Goal: Information Seeking & Learning: Learn about a topic

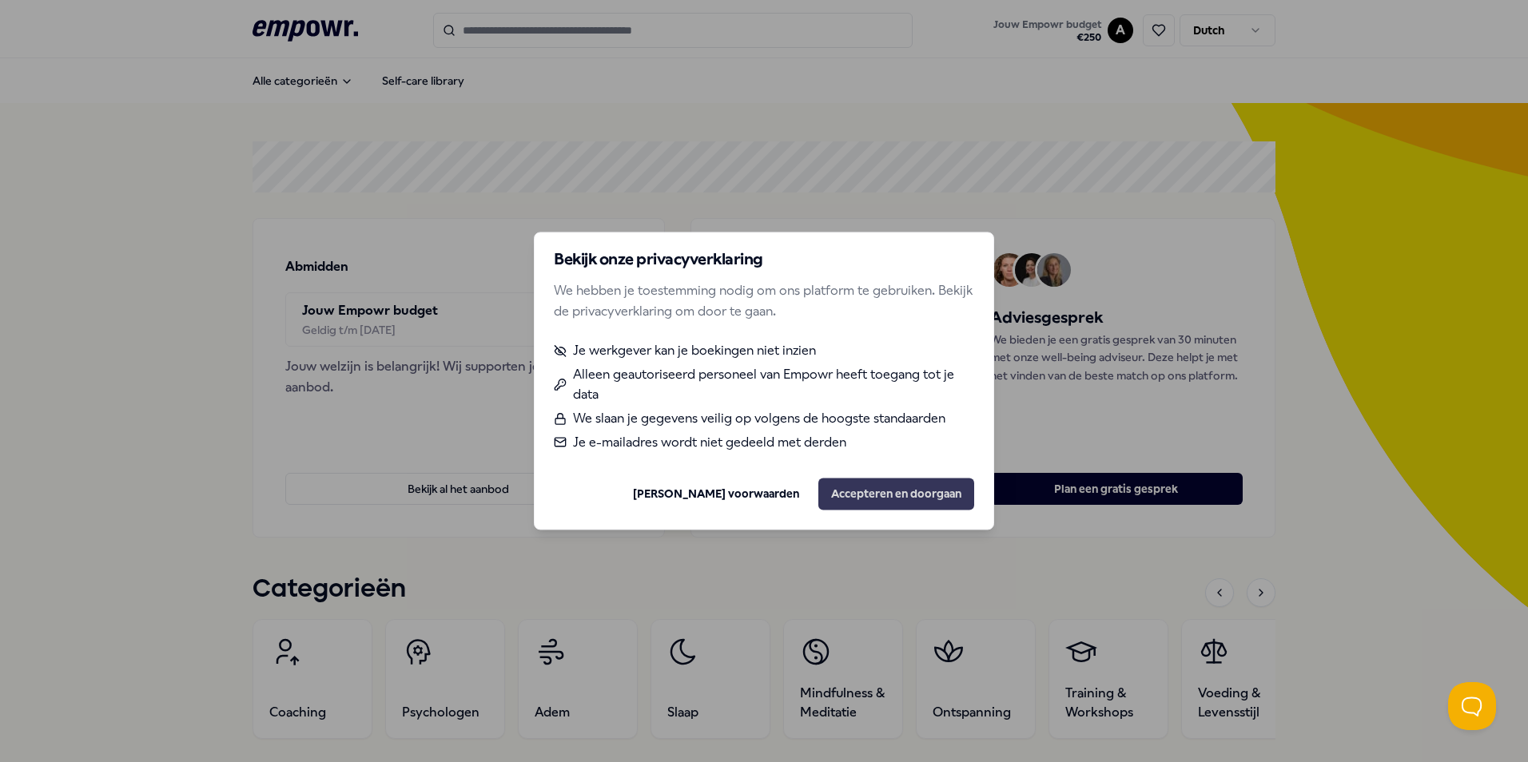
click at [893, 484] on button "Accepteren en doorgaan" at bounding box center [896, 495] width 156 height 32
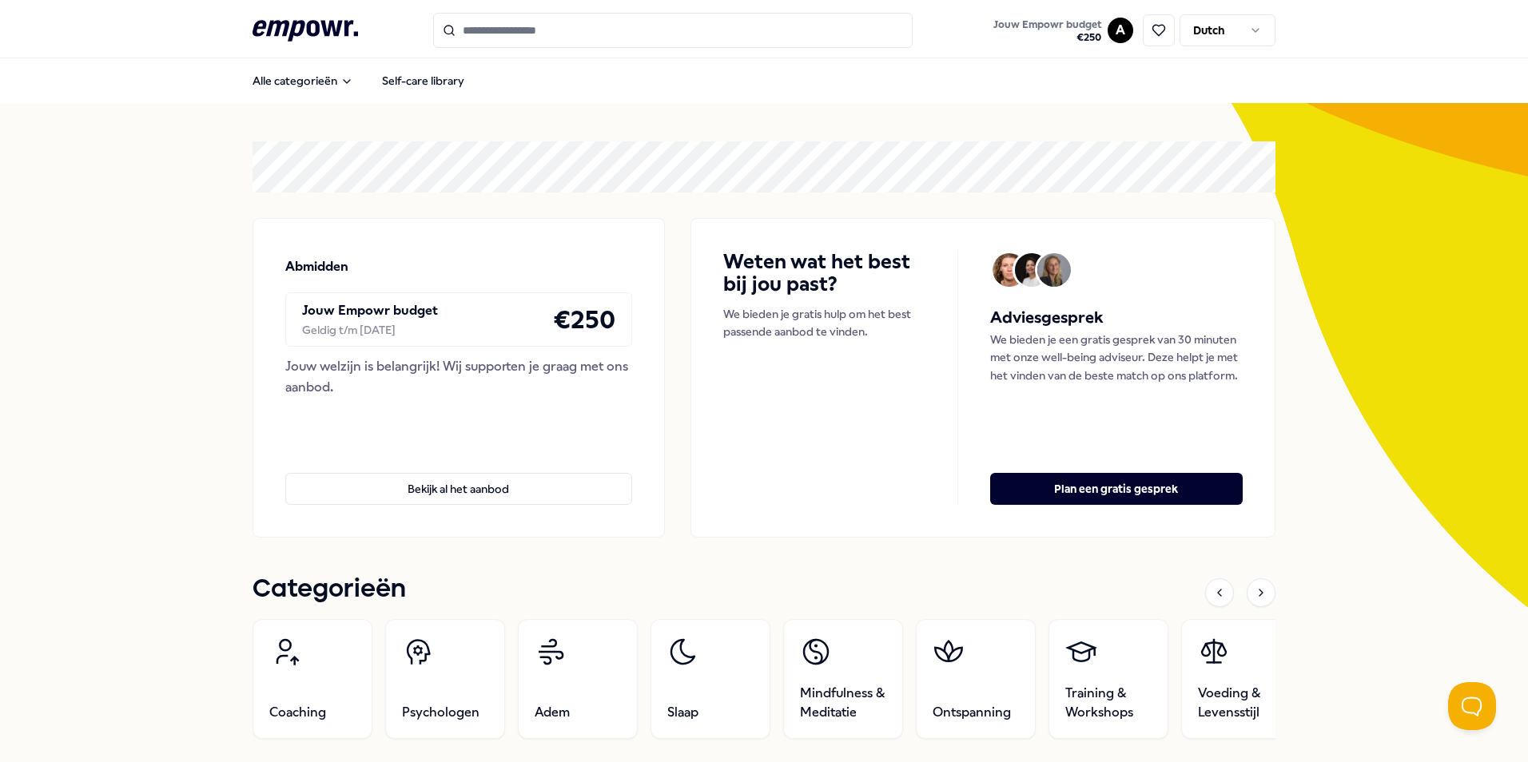
click at [1249, 28] on html ".empowr-logo_svg__cls-1{fill:#03032f} Jouw Empowr budget € 250 A Dutch Alle cat…" at bounding box center [764, 381] width 1528 height 762
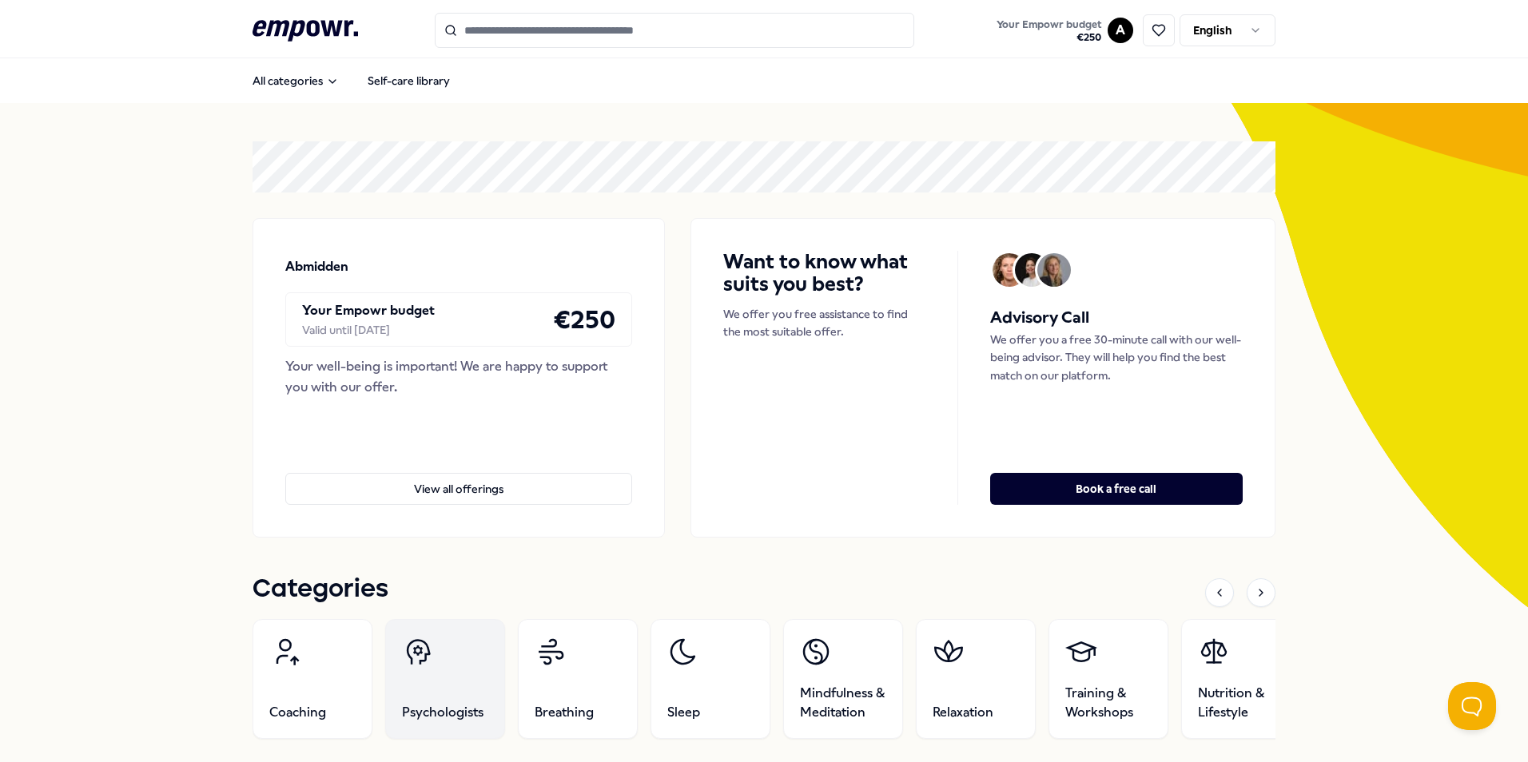
click at [461, 675] on link "Psychologists" at bounding box center [445, 679] width 120 height 120
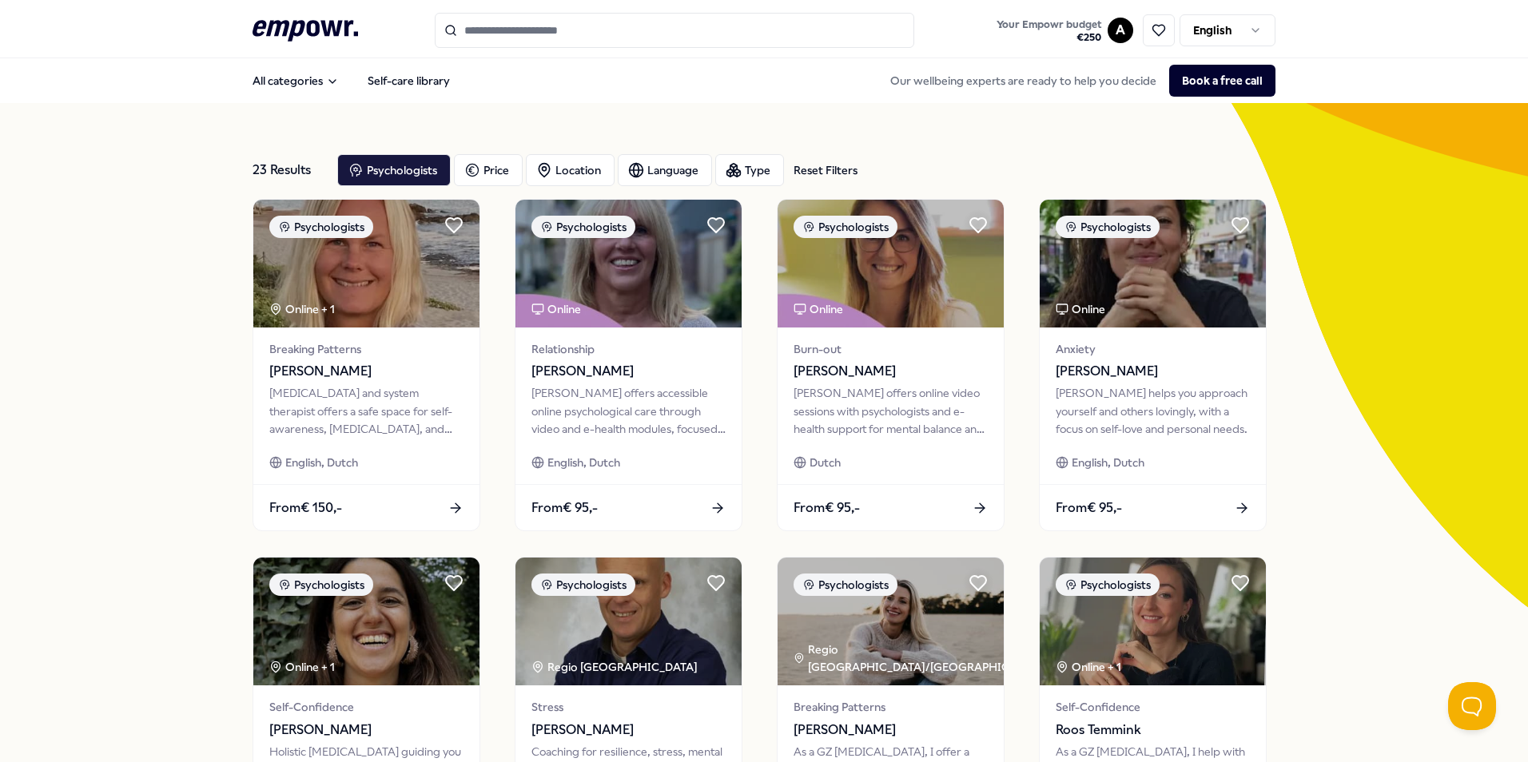
click at [599, 14] on input "Search for products, categories or subcategories" at bounding box center [674, 30] width 479 height 35
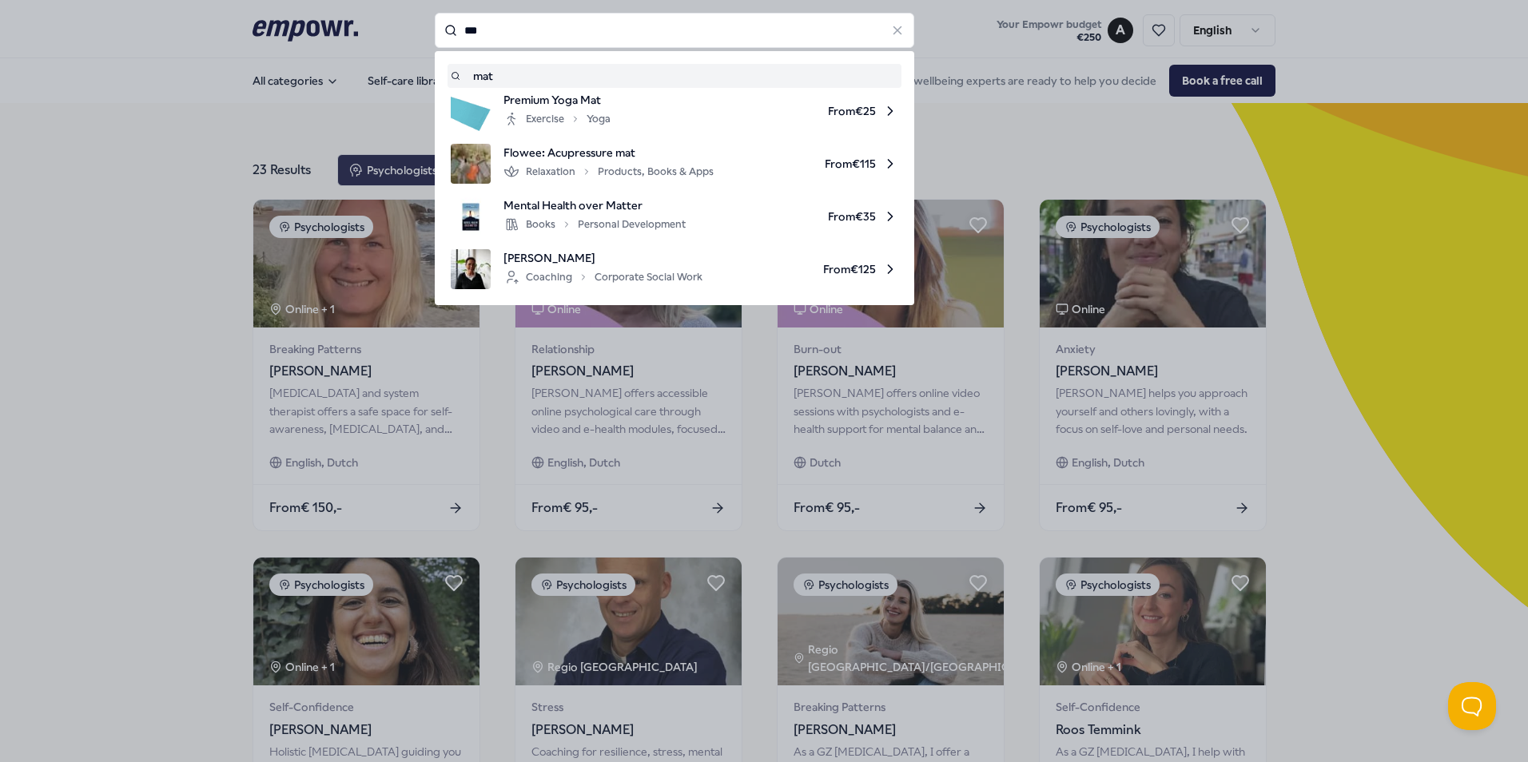
type input "***"
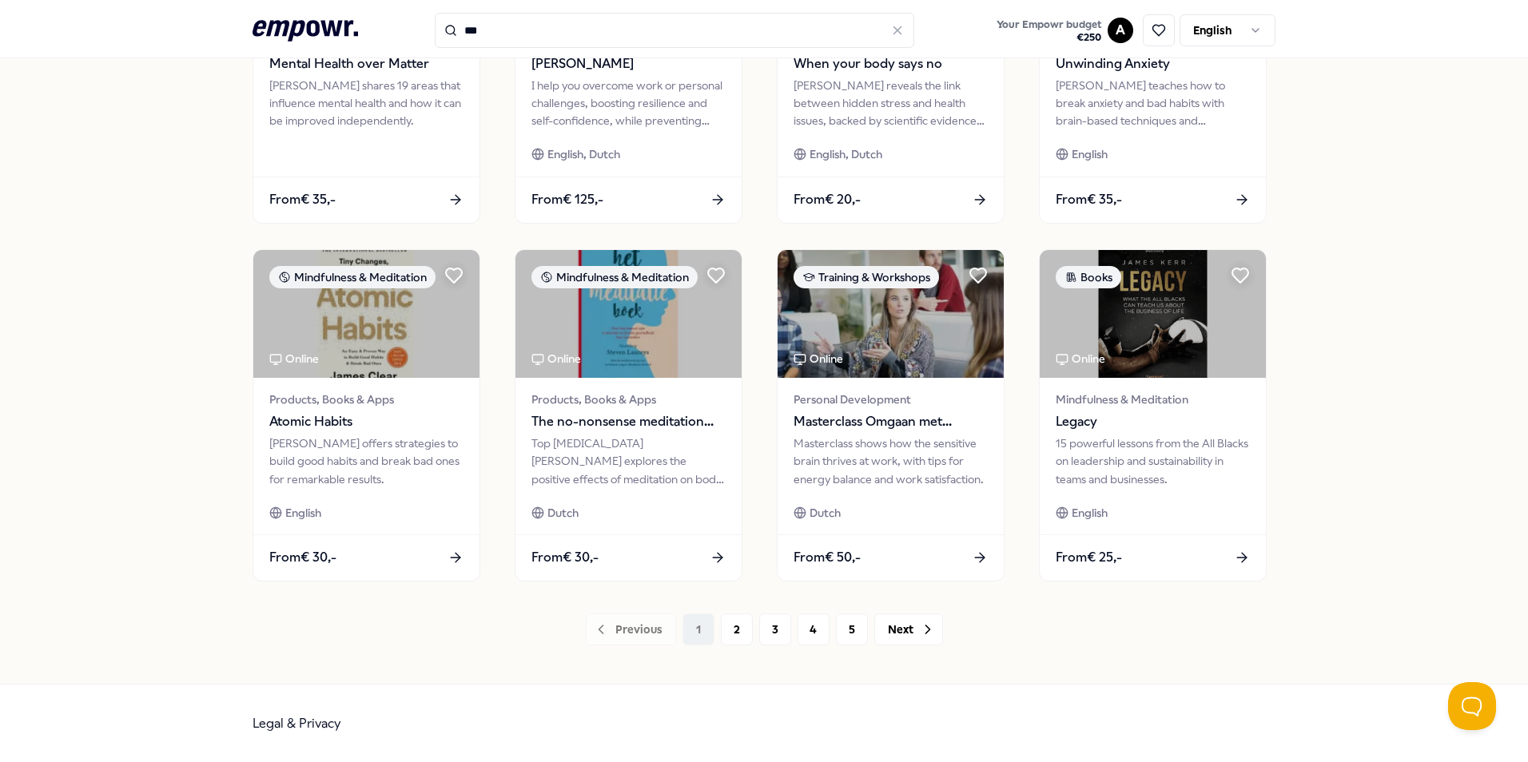
scroll to position [667, 0]
click at [886, 617] on button "Next" at bounding box center [908, 629] width 69 height 32
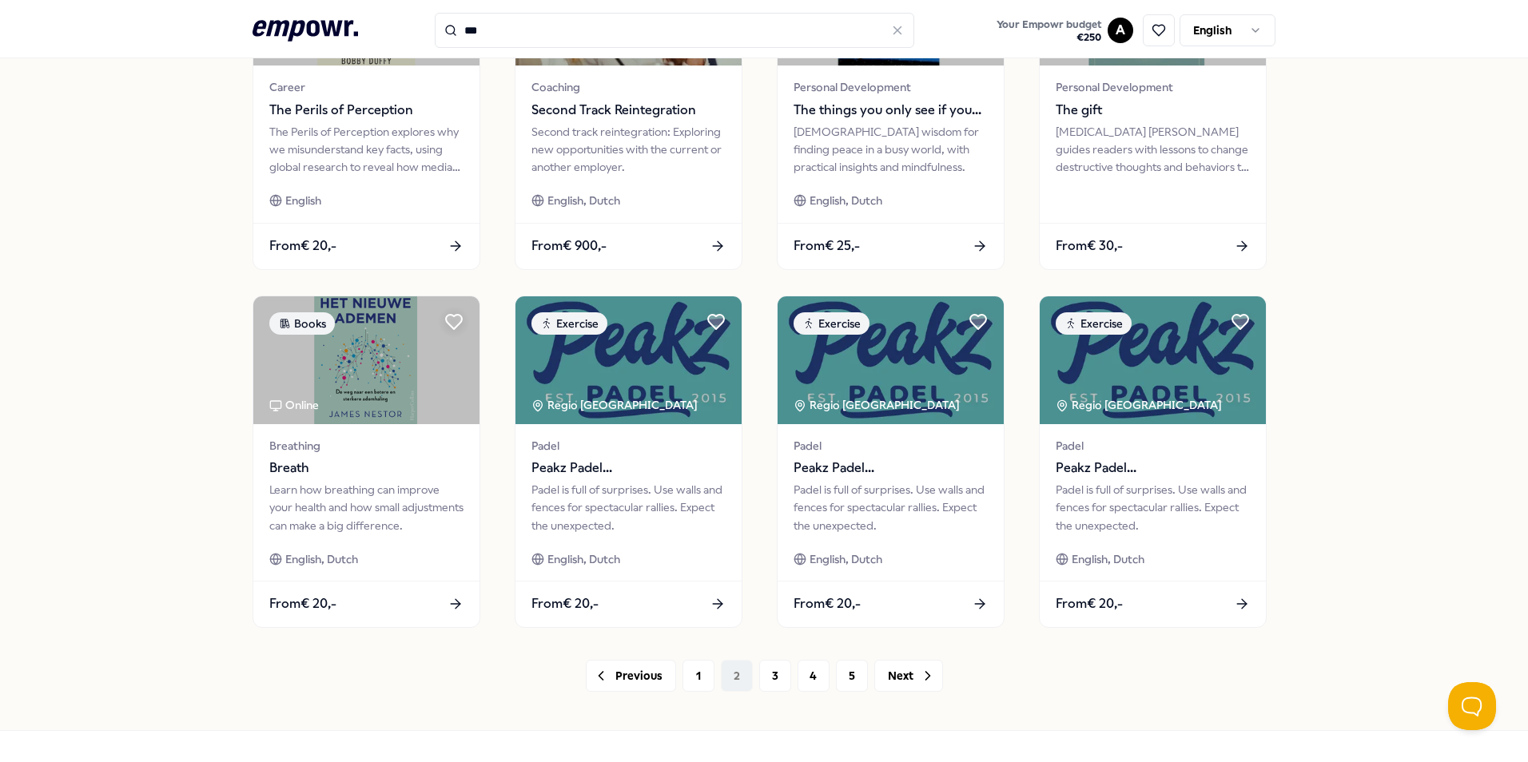
scroll to position [667, 0]
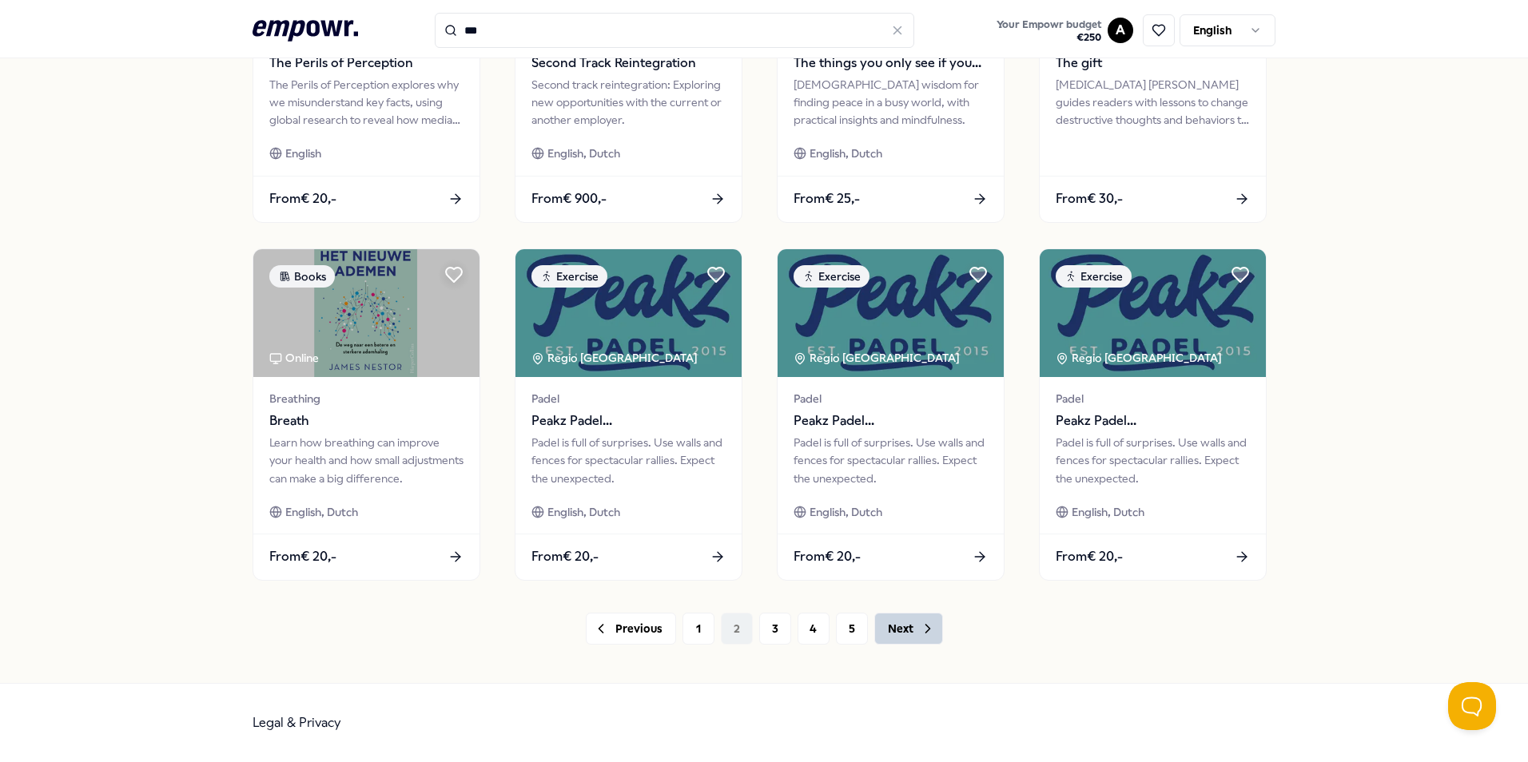
click at [920, 632] on icon at bounding box center [928, 629] width 16 height 16
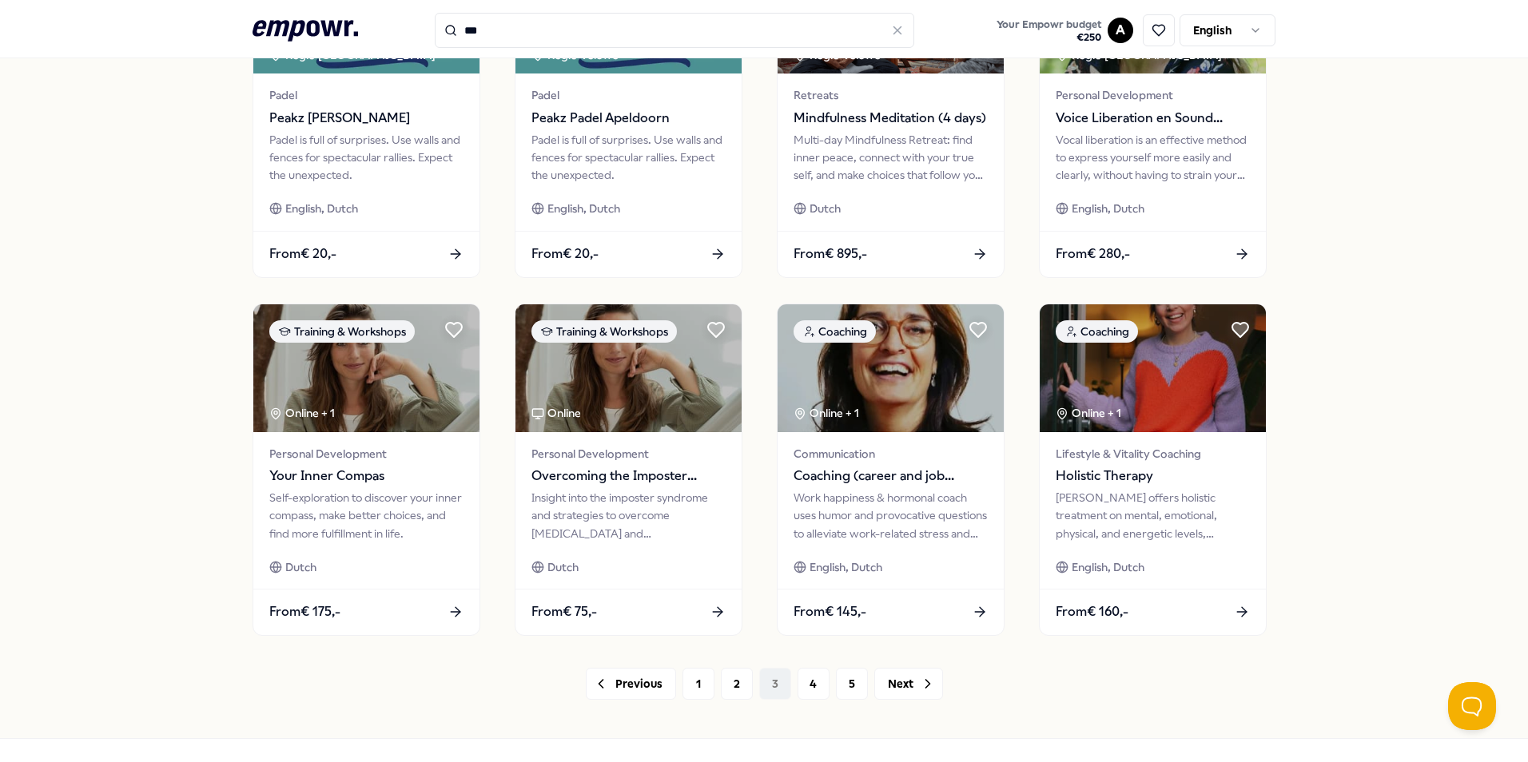
scroll to position [667, 0]
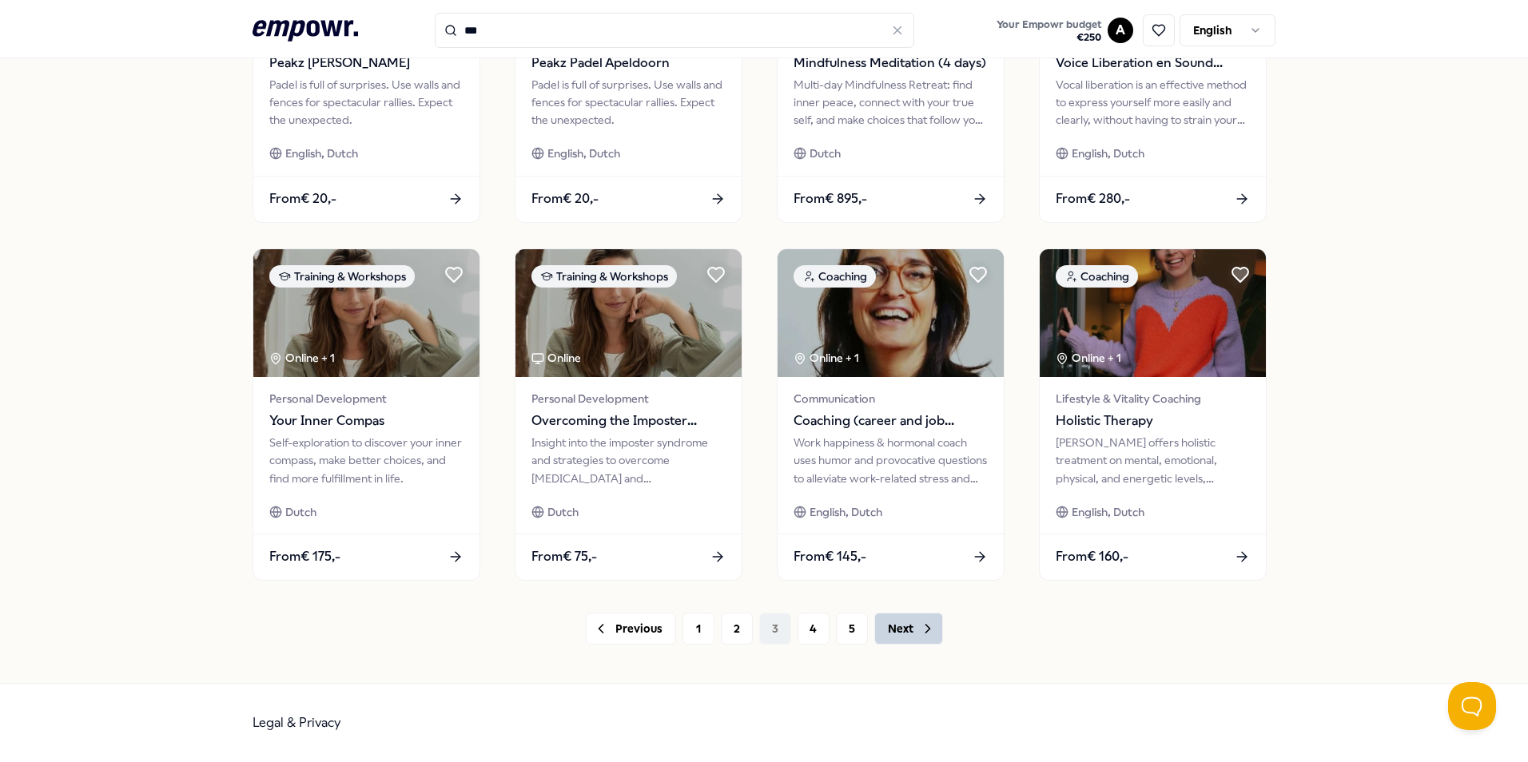
click at [898, 635] on button "Next" at bounding box center [908, 629] width 69 height 32
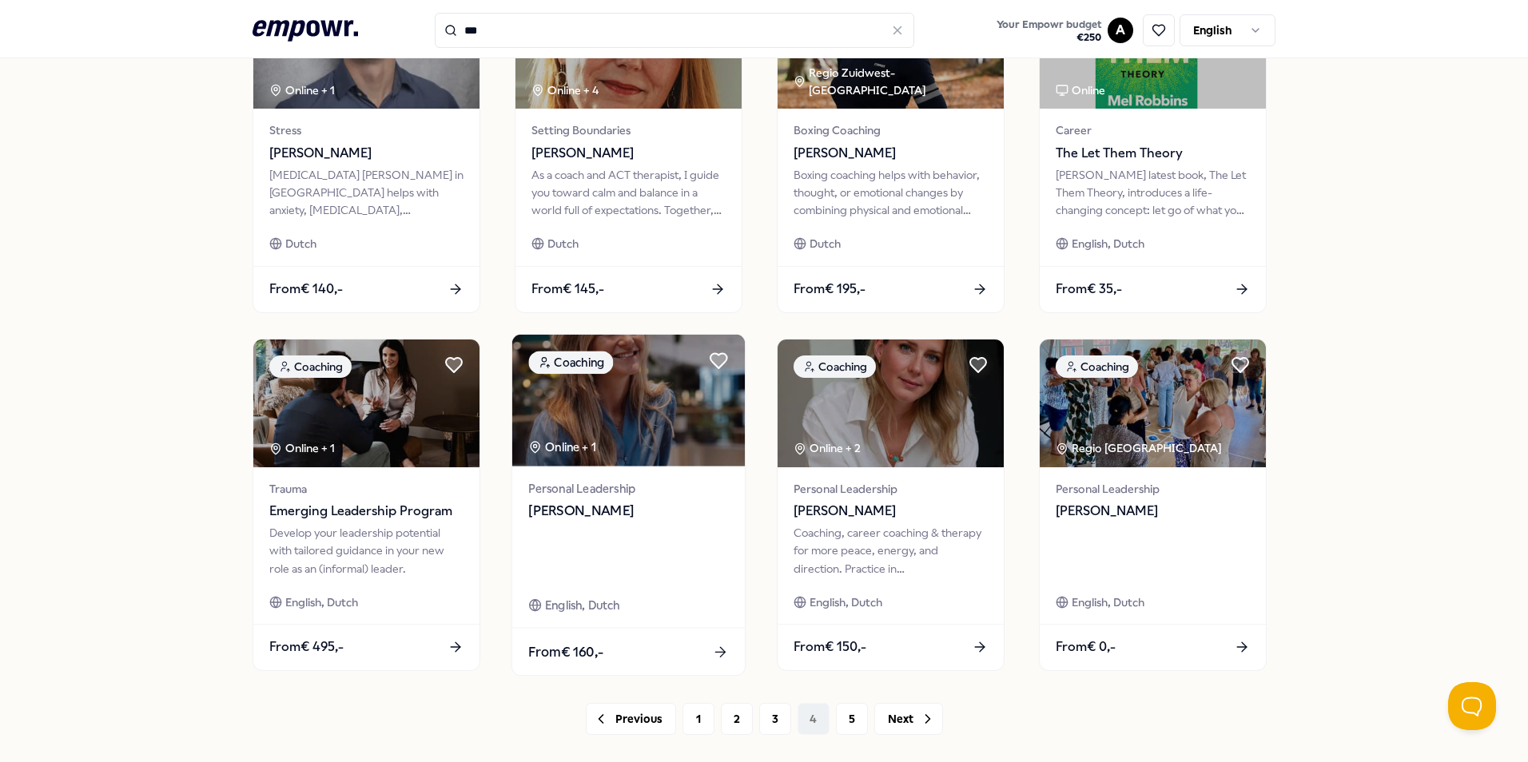
scroll to position [667, 0]
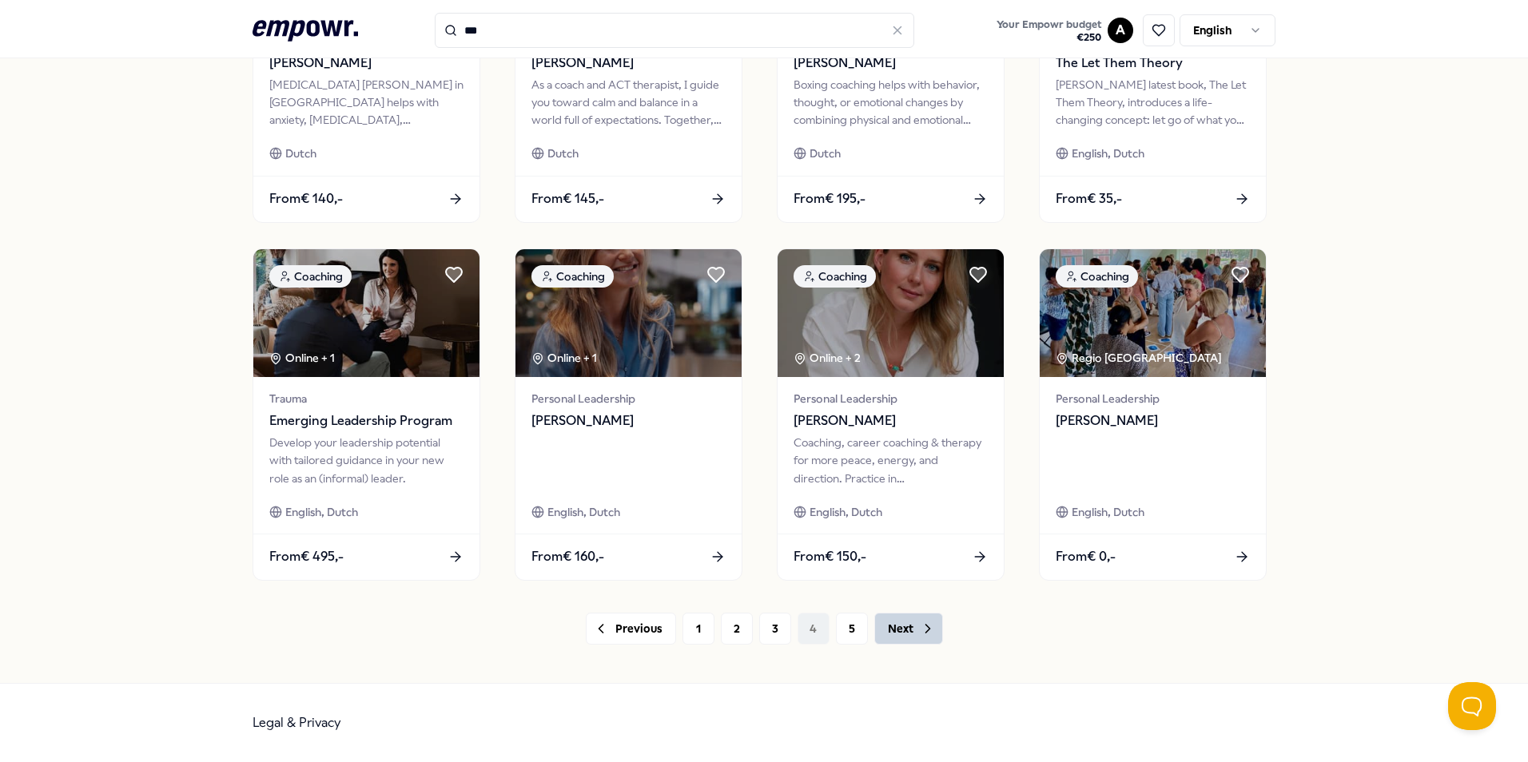
click at [906, 635] on button "Next" at bounding box center [908, 629] width 69 height 32
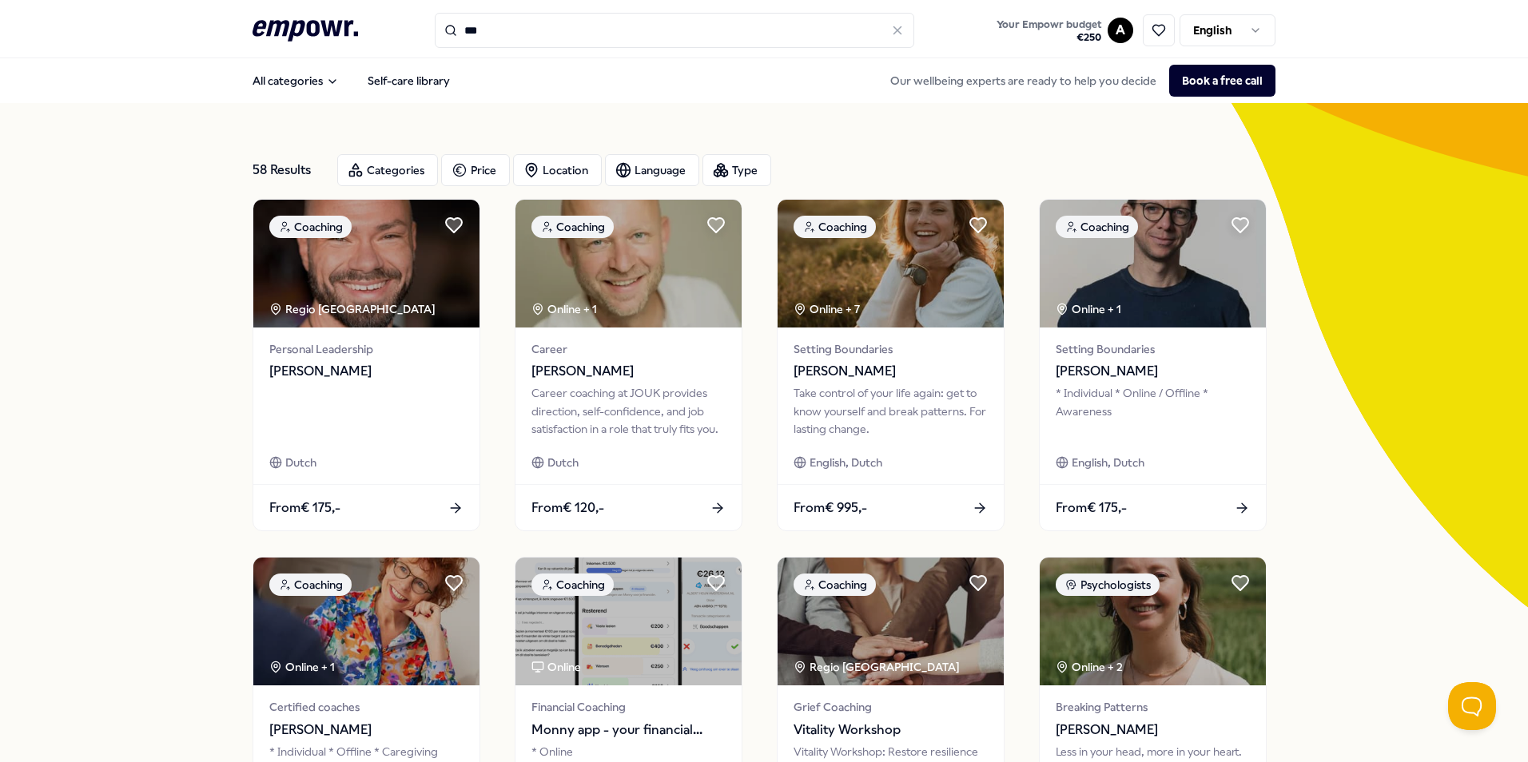
click at [550, 42] on input "***" at bounding box center [674, 30] width 479 height 35
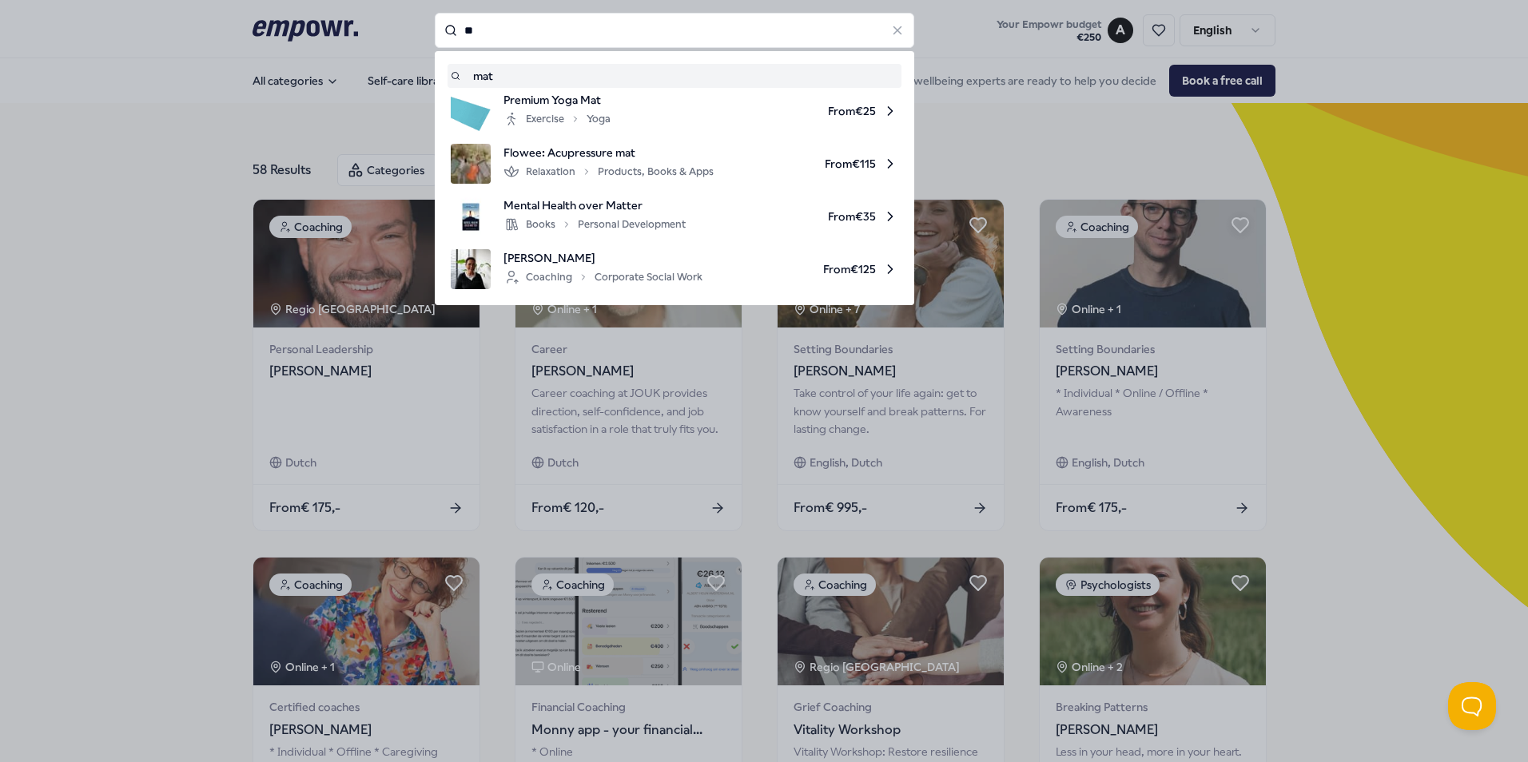
type input "*"
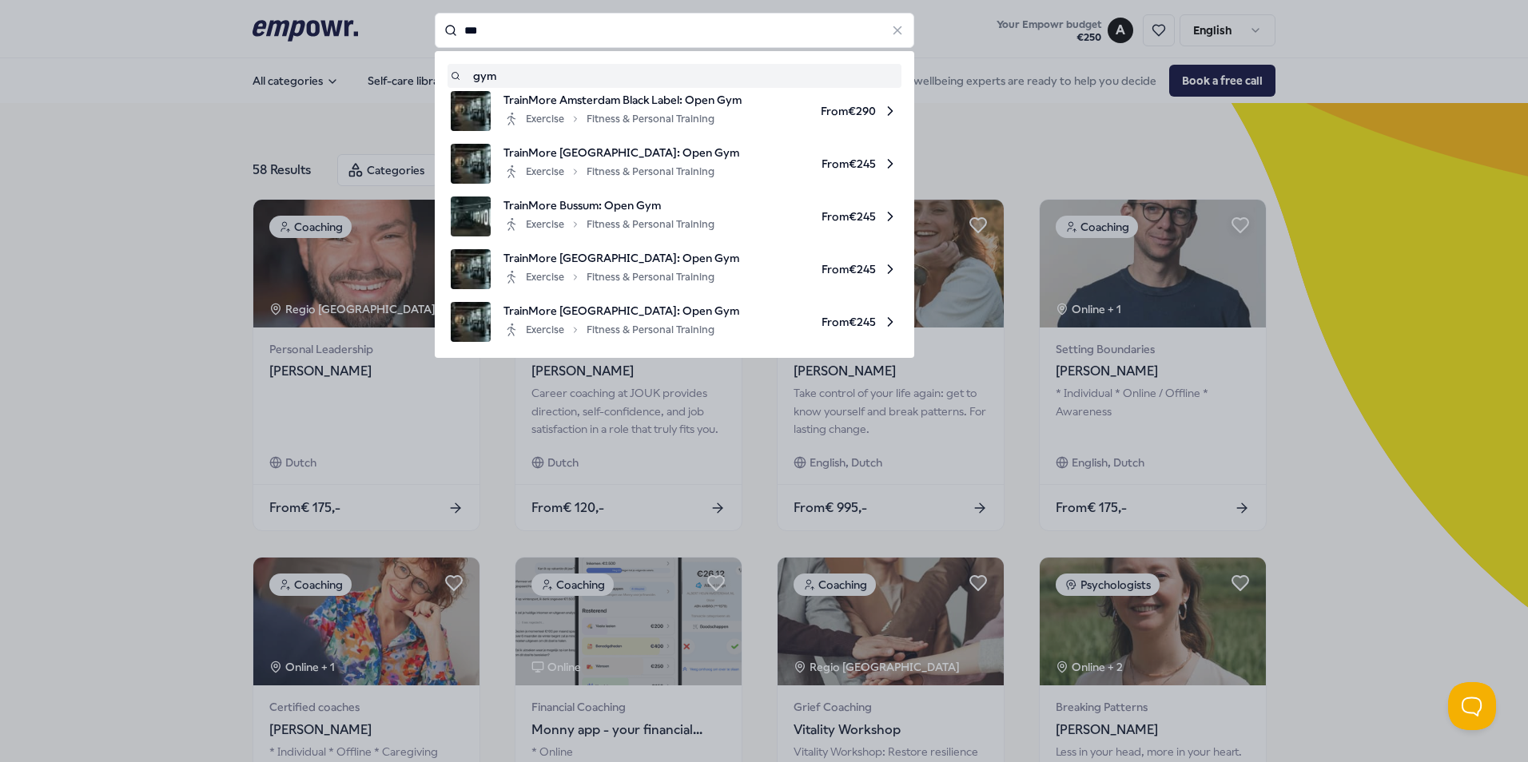
type input "***"
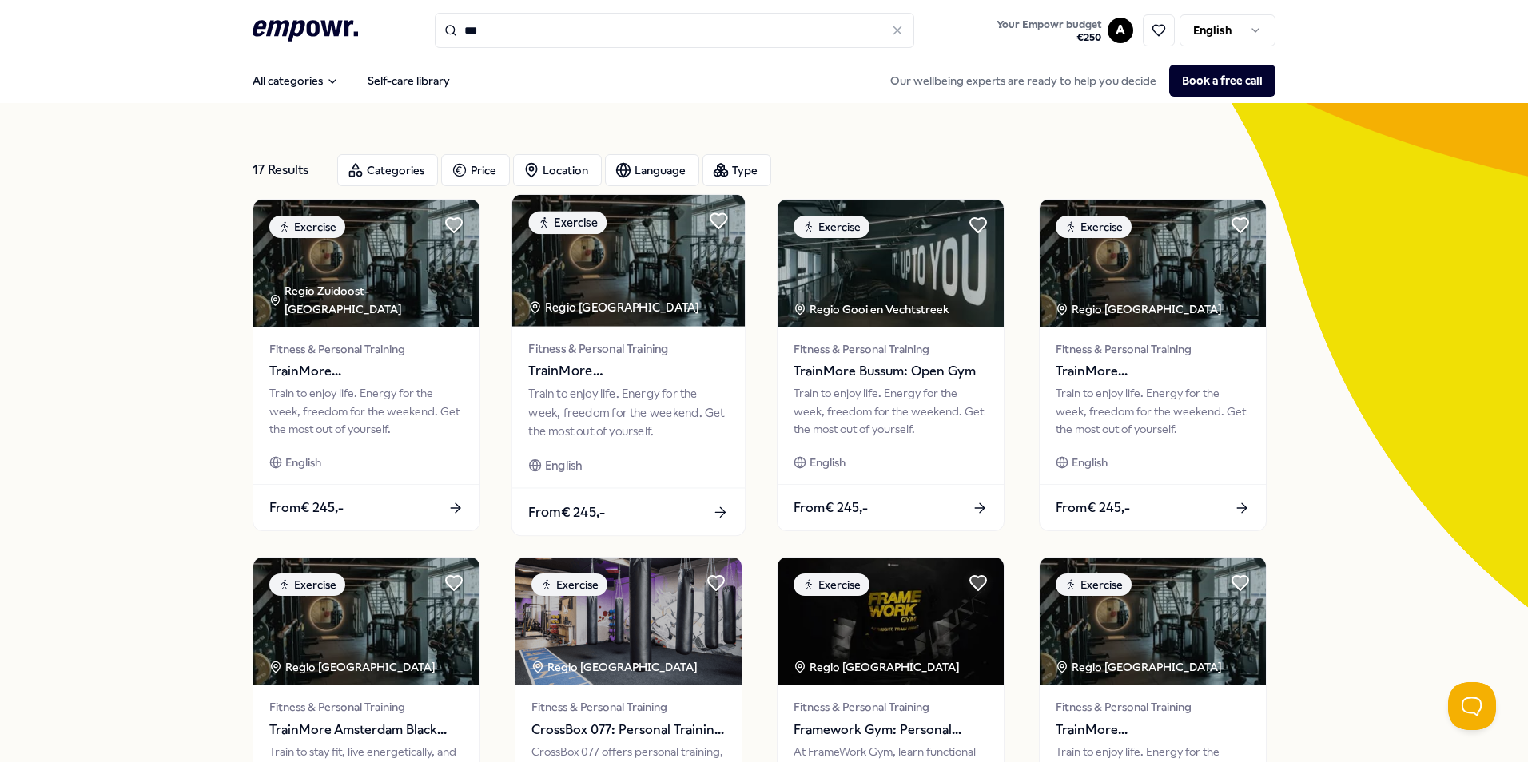
click at [630, 506] on div "From € 245,-" at bounding box center [628, 511] width 233 height 47
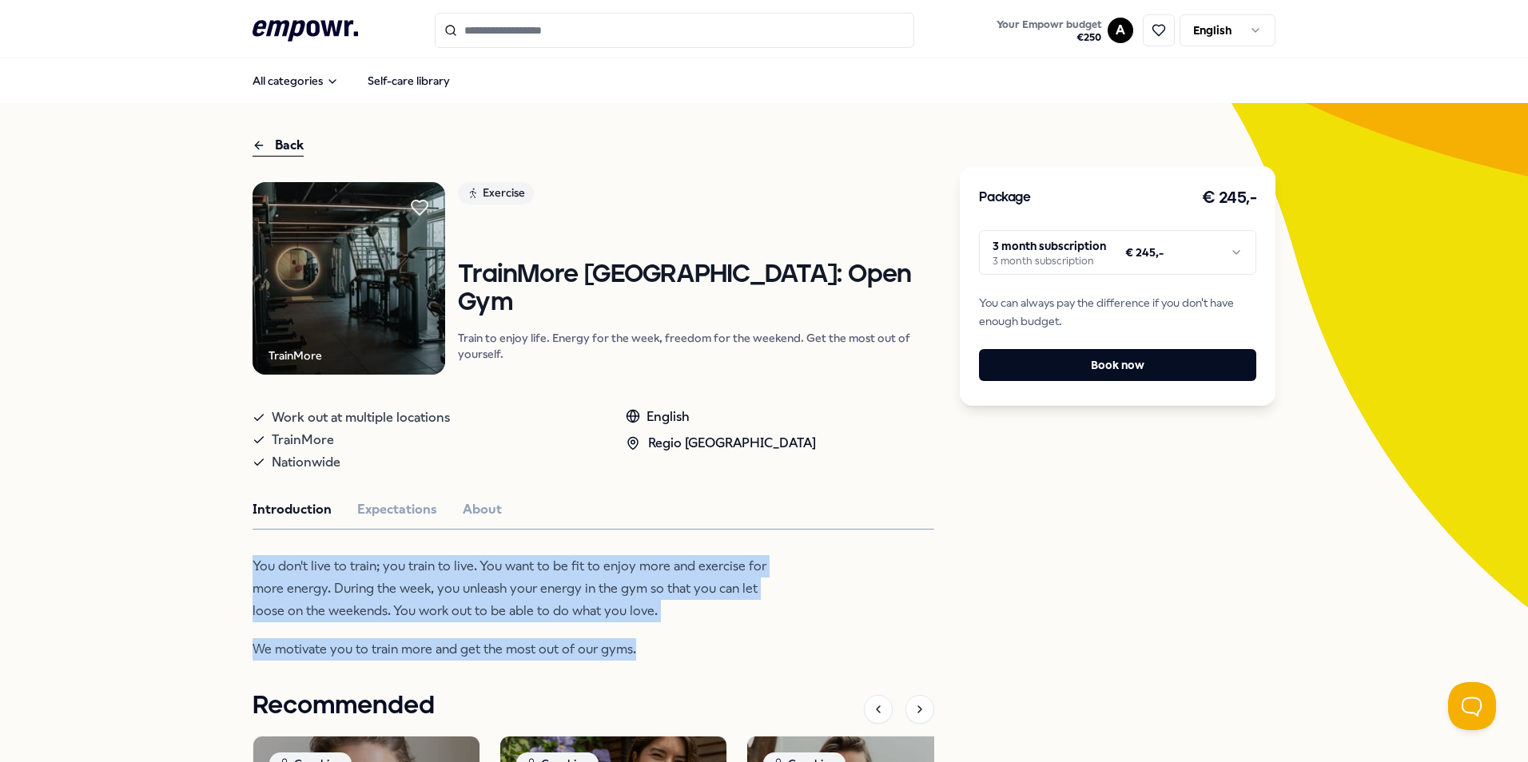
drag, startPoint x: 645, startPoint y: 655, endPoint x: 229, endPoint y: 569, distance: 425.2
click at [229, 569] on div "Back TrainMore Exercise TrainMore The Hague: Open Gym Train to enjoy life. Ener…" at bounding box center [764, 610] width 1528 height 1014
click at [874, 627] on div "TrainMore Exercise TrainMore The Hague: Open Gym Train to enjoy life. Energy fo…" at bounding box center [594, 633] width 682 height 903
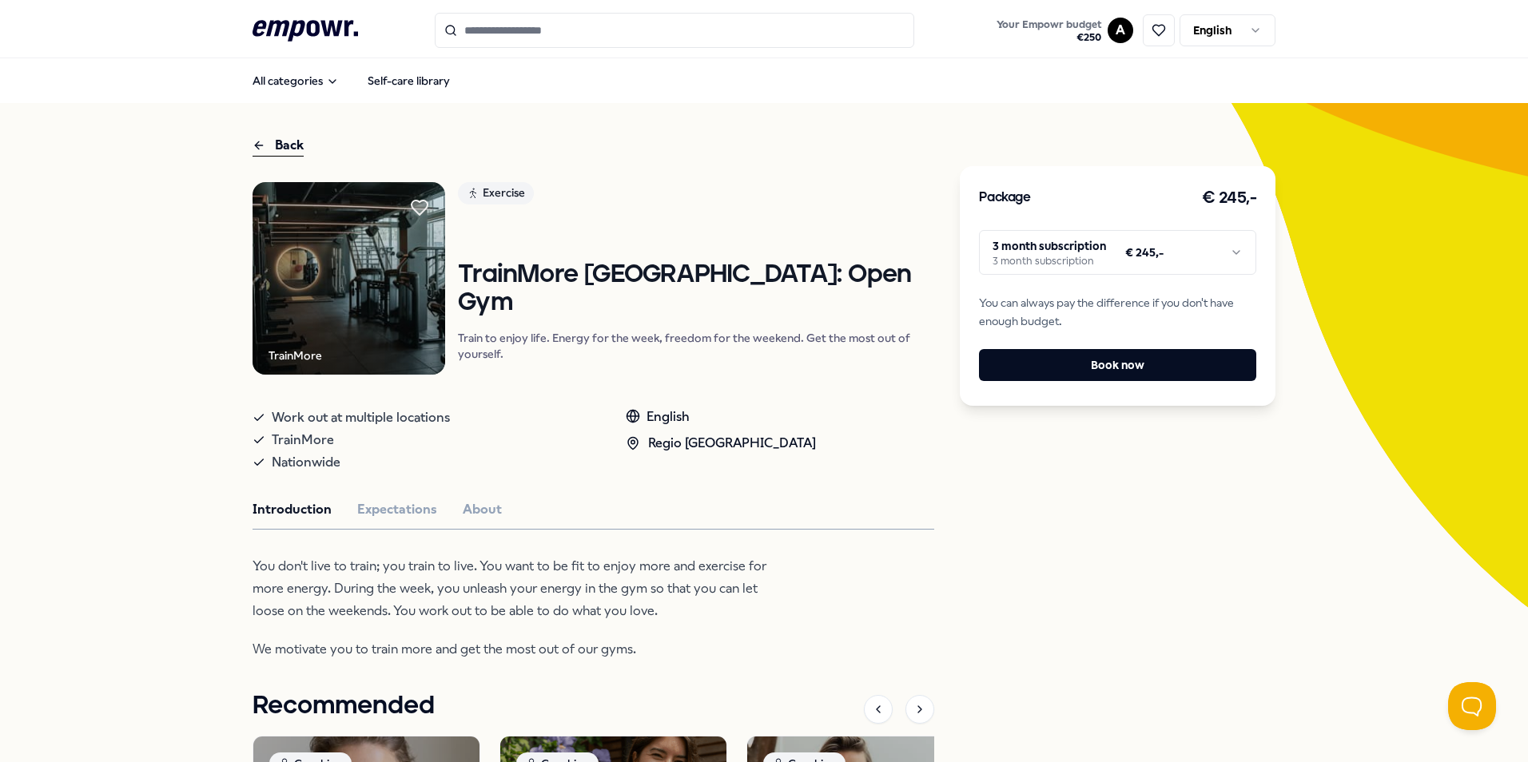
drag, startPoint x: 638, startPoint y: 456, endPoint x: 746, endPoint y: 454, distance: 107.1
click at [746, 454] on div "Work out at multiple locations TrainMore Nationwide English Regio Den Haag" at bounding box center [594, 437] width 682 height 74
click at [788, 472] on div "Work out at multiple locations TrainMore Nationwide English Regio Den Haag" at bounding box center [594, 437] width 682 height 74
click at [281, 150] on div "Back" at bounding box center [278, 146] width 51 height 22
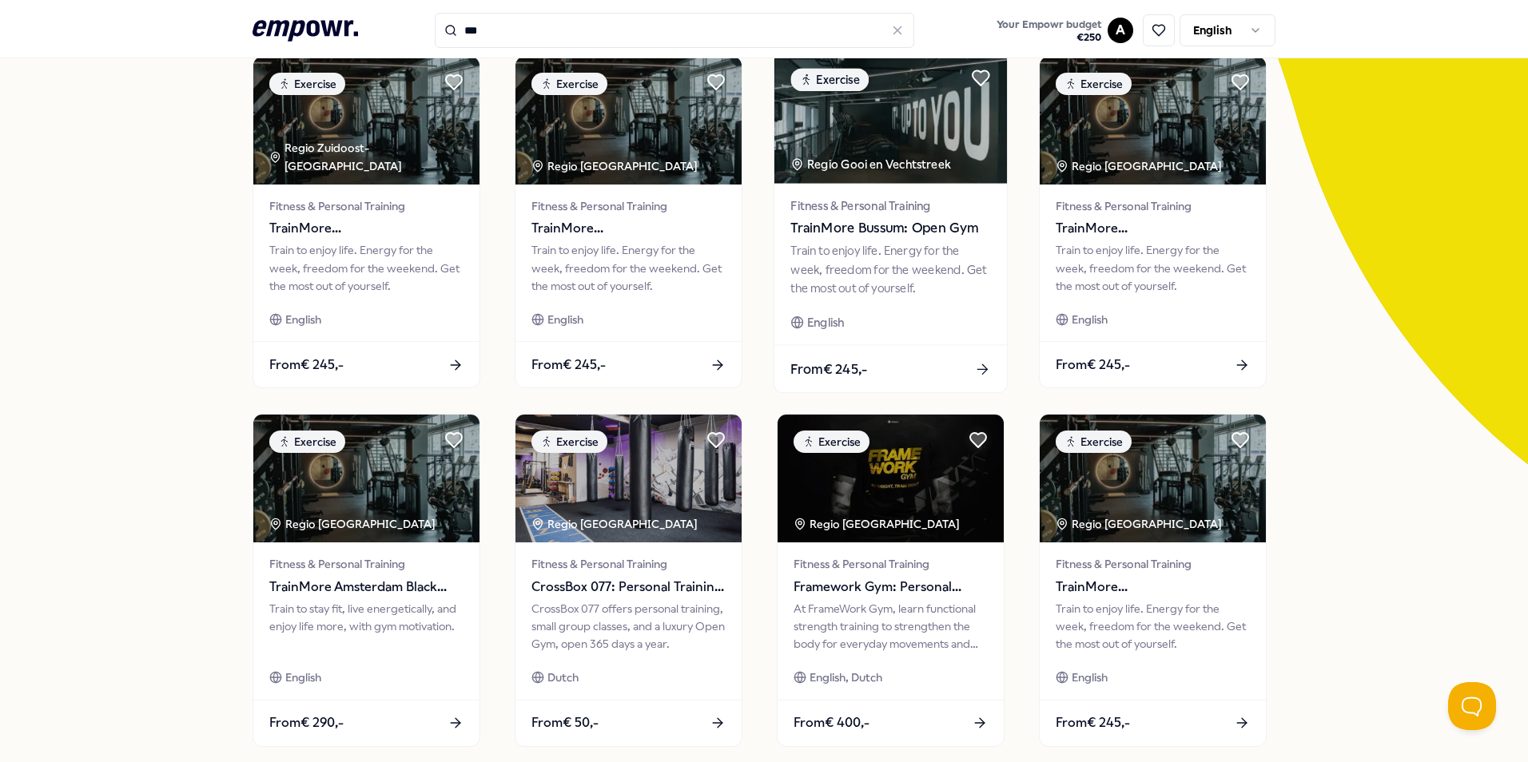
scroll to position [400, 0]
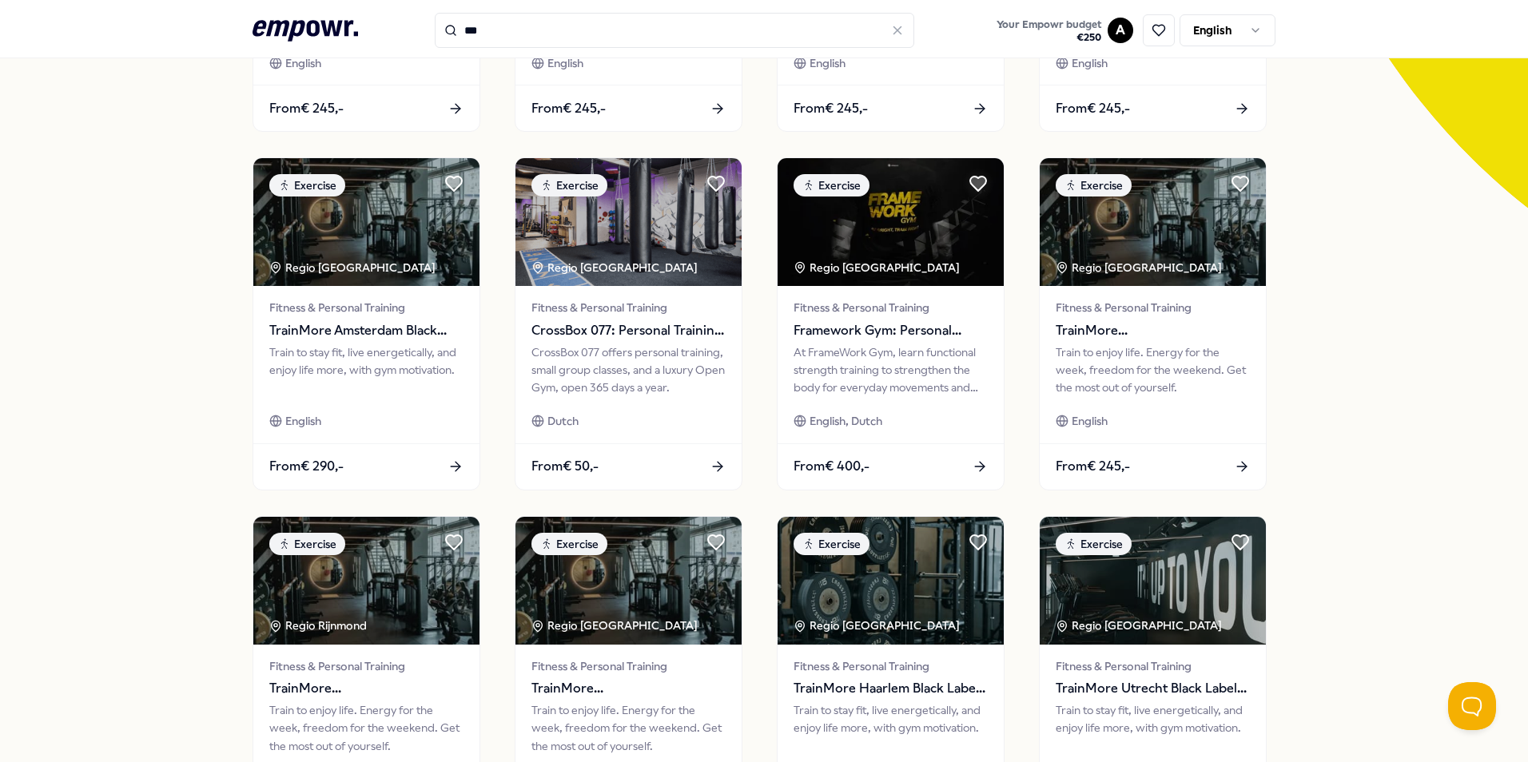
type input "***"
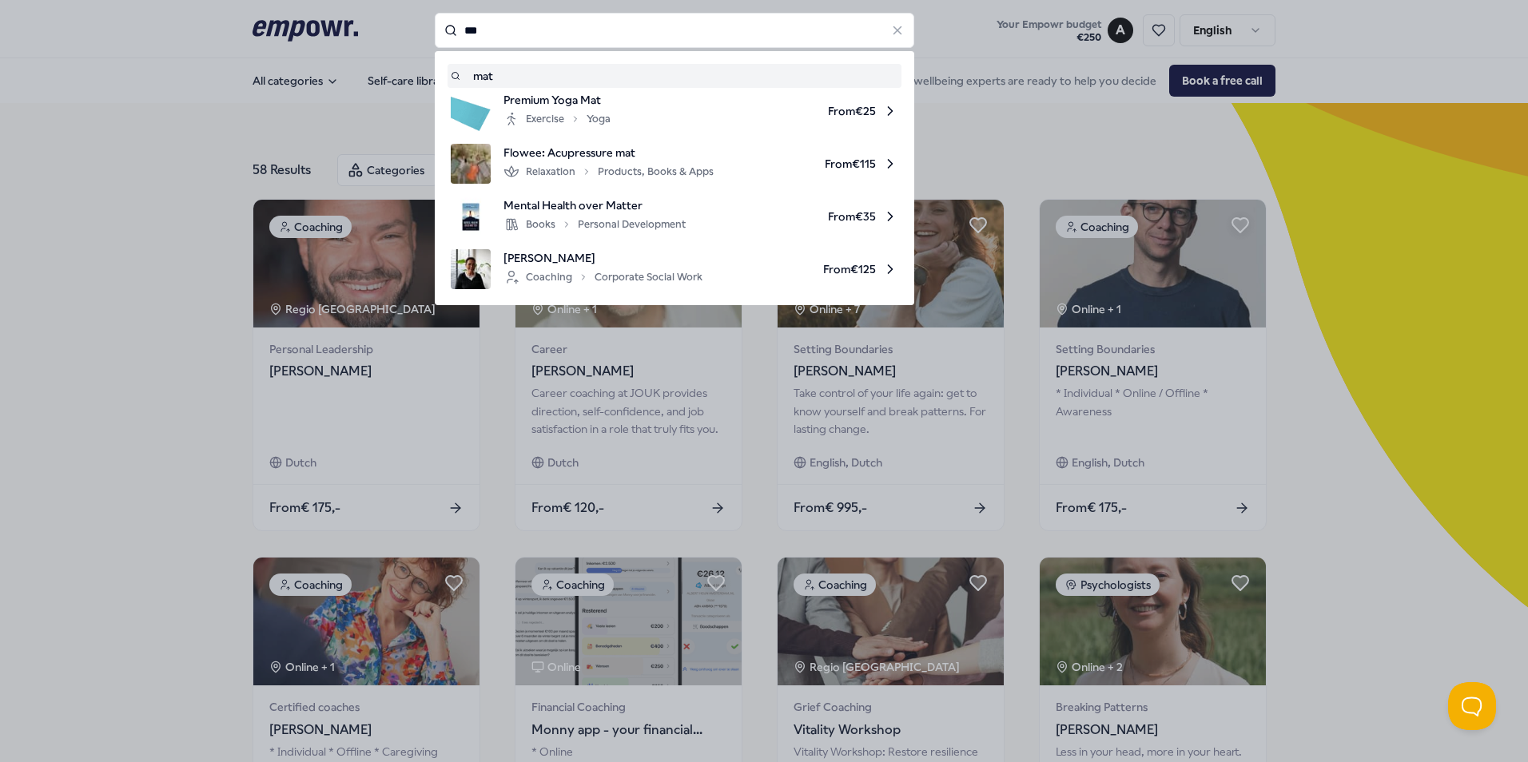
drag, startPoint x: 503, startPoint y: 30, endPoint x: 377, endPoint y: 27, distance: 126.3
click at [435, 27] on div "*** mat Premium Yoga Mat Exercise Yoga From € 25 Flowee: Acupressure mat Relaxa…" at bounding box center [674, 30] width 479 height 35
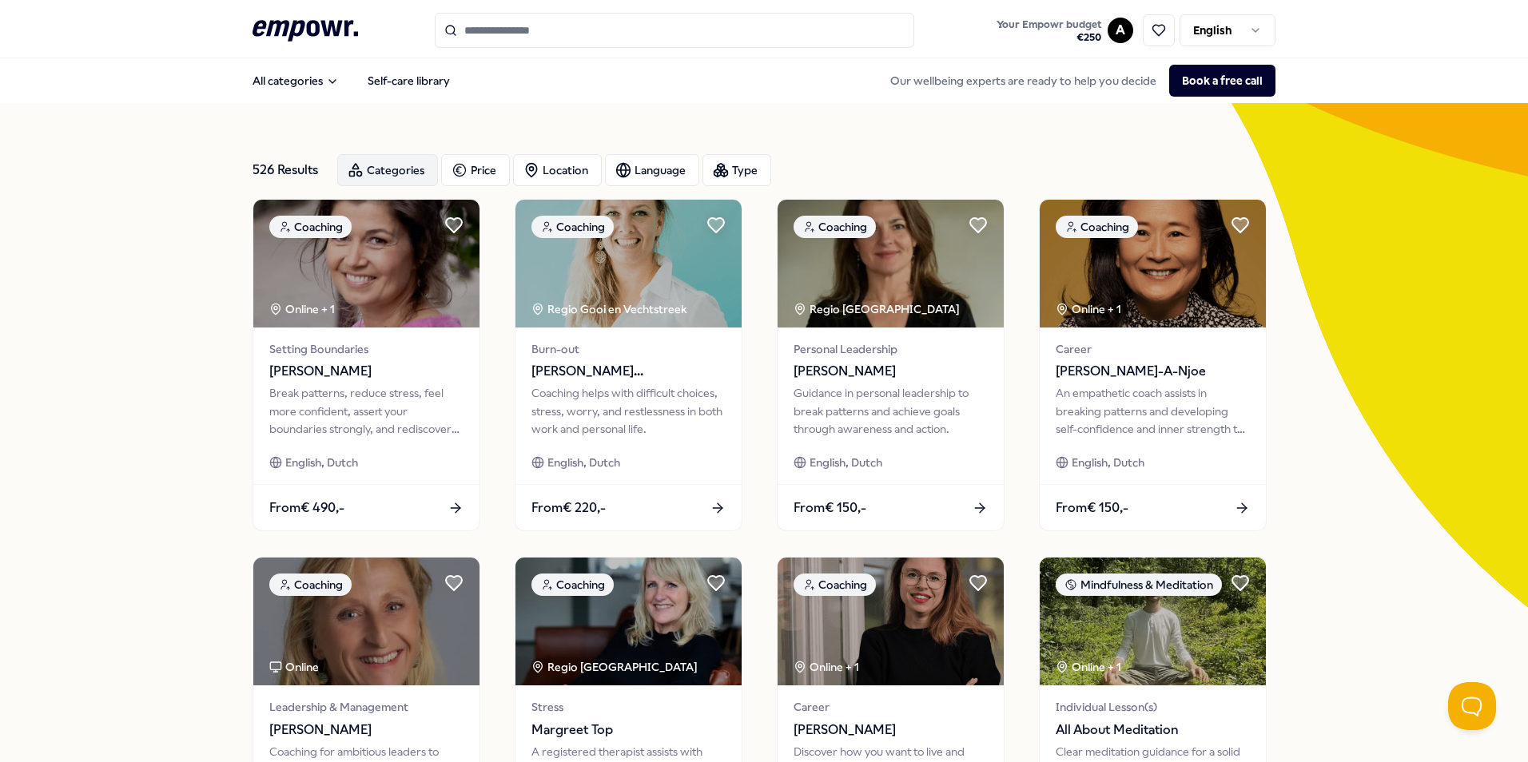
click at [360, 177] on div "Categories" at bounding box center [387, 170] width 101 height 32
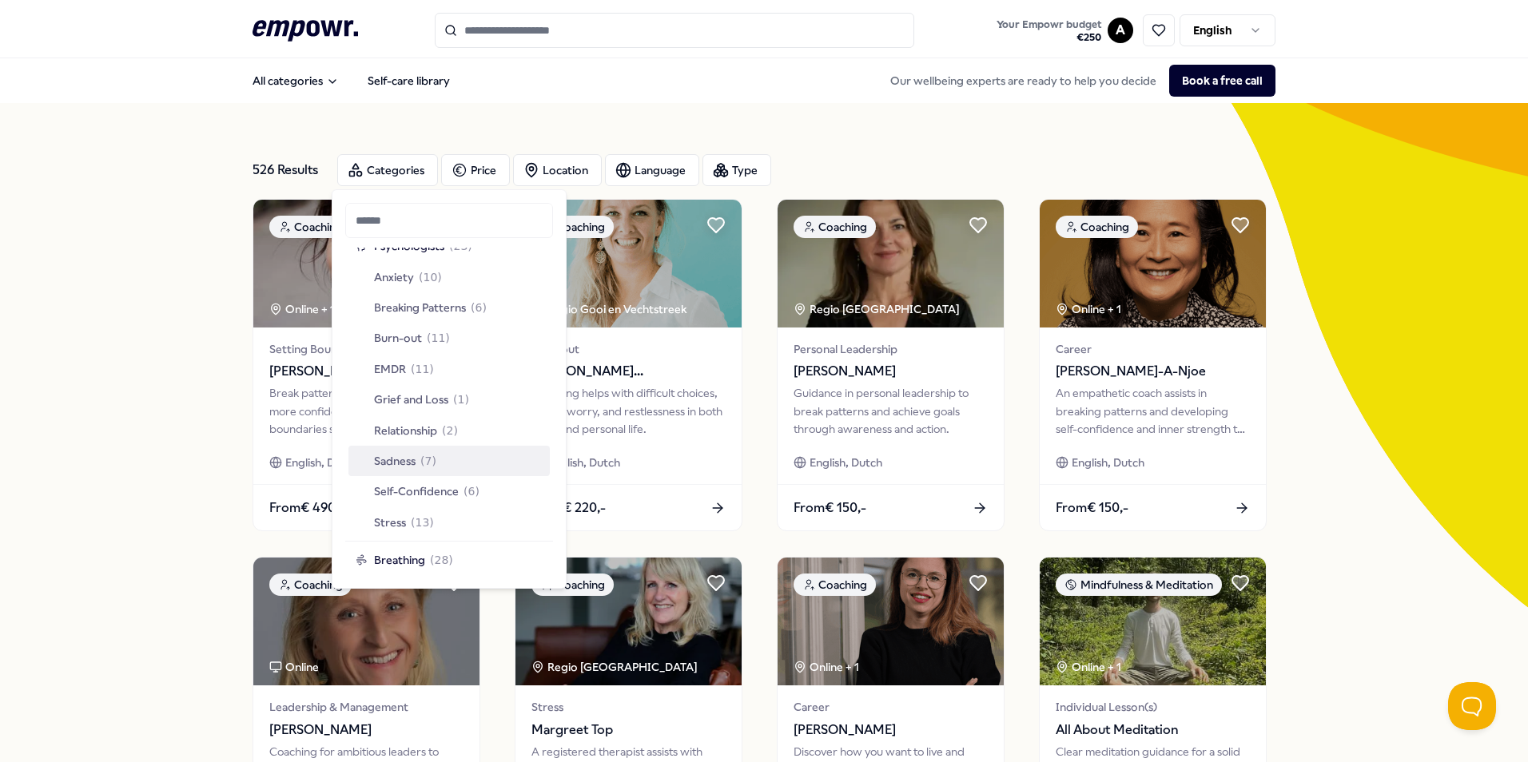
scroll to position [799, 0]
click at [442, 486] on div "Sadness ( 7 )" at bounding box center [448, 486] width 201 height 30
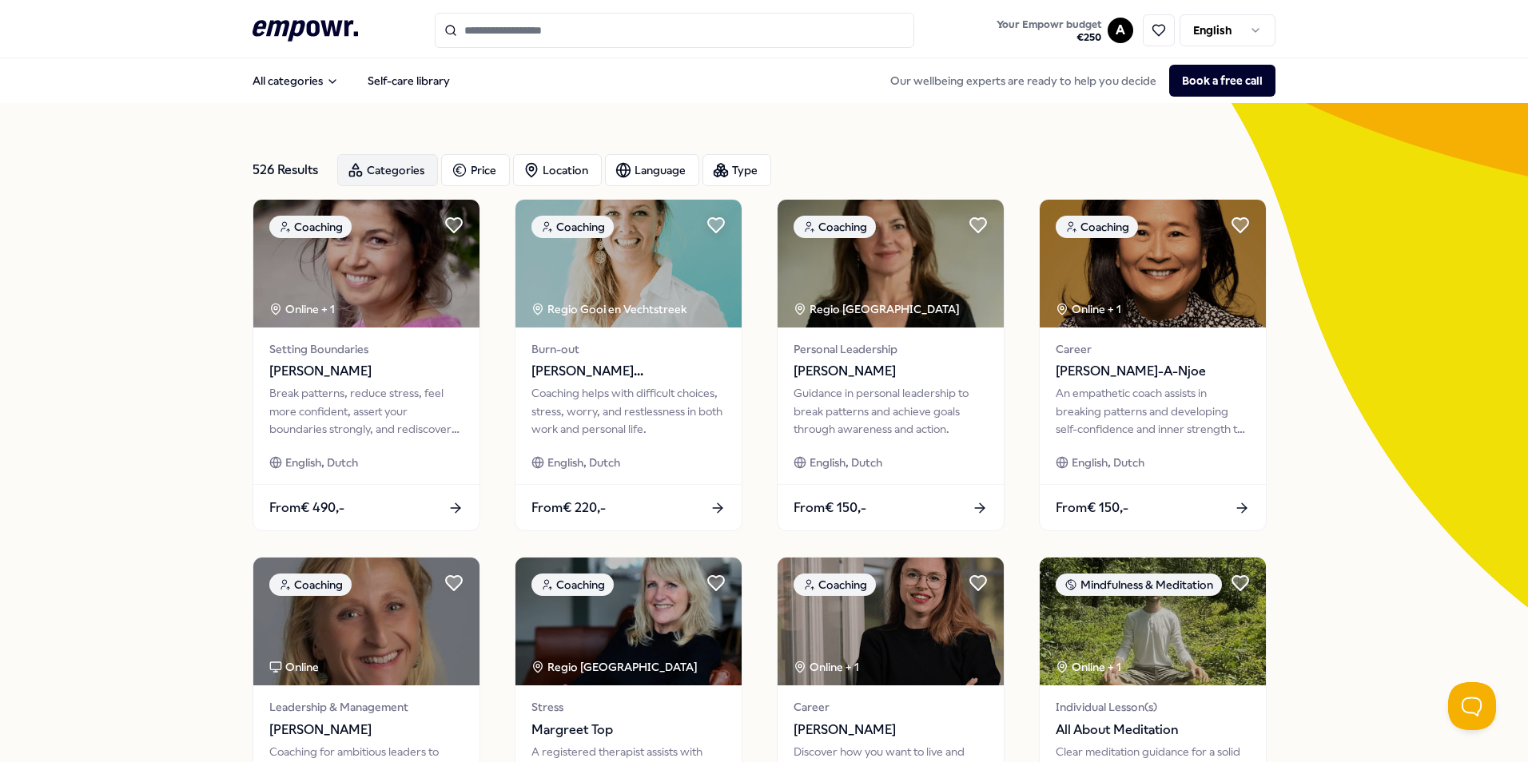
click at [382, 170] on div "Categories" at bounding box center [387, 170] width 101 height 32
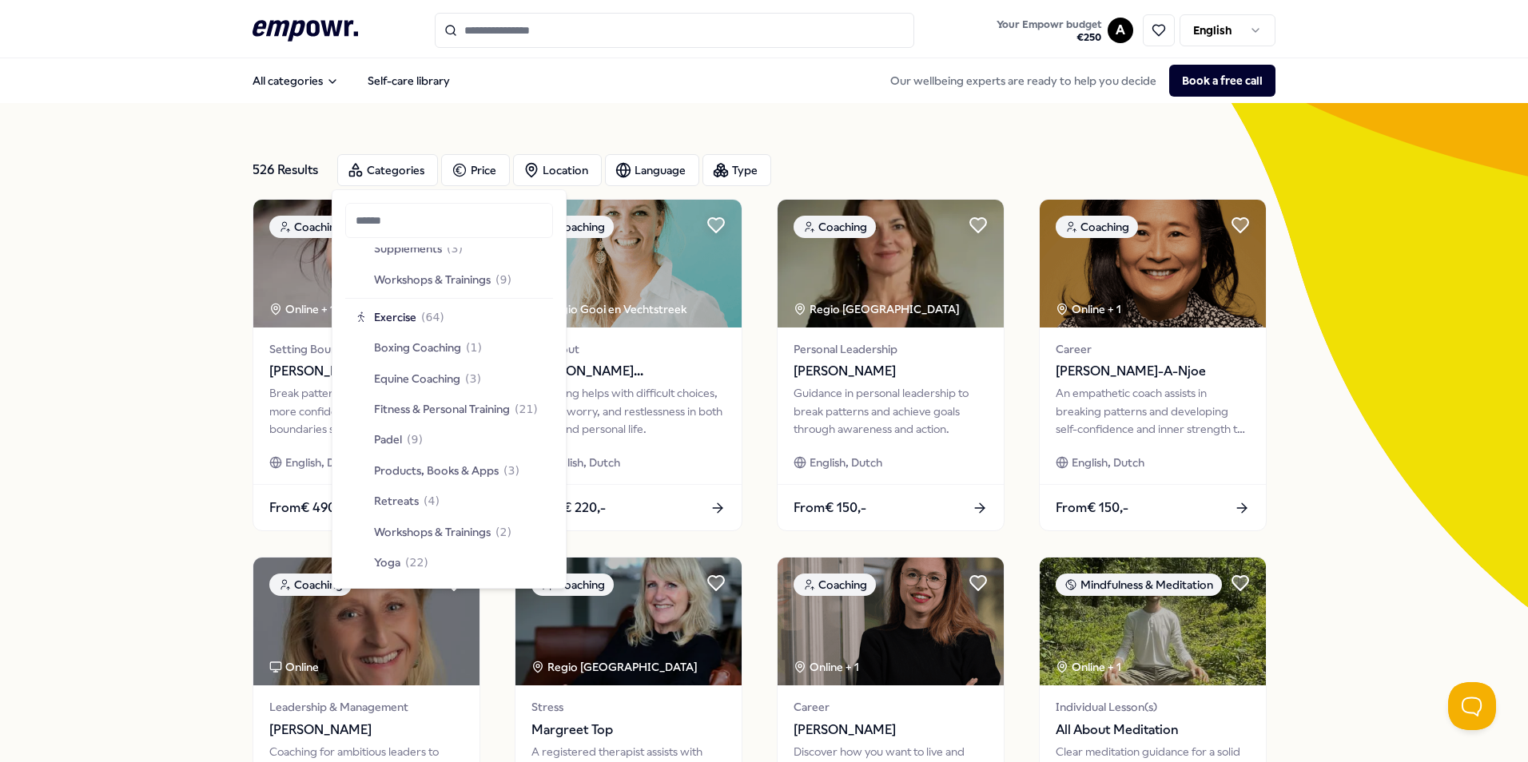
scroll to position [2273, 0]
click at [477, 471] on span "Products, Books & Apps" at bounding box center [436, 474] width 125 height 18
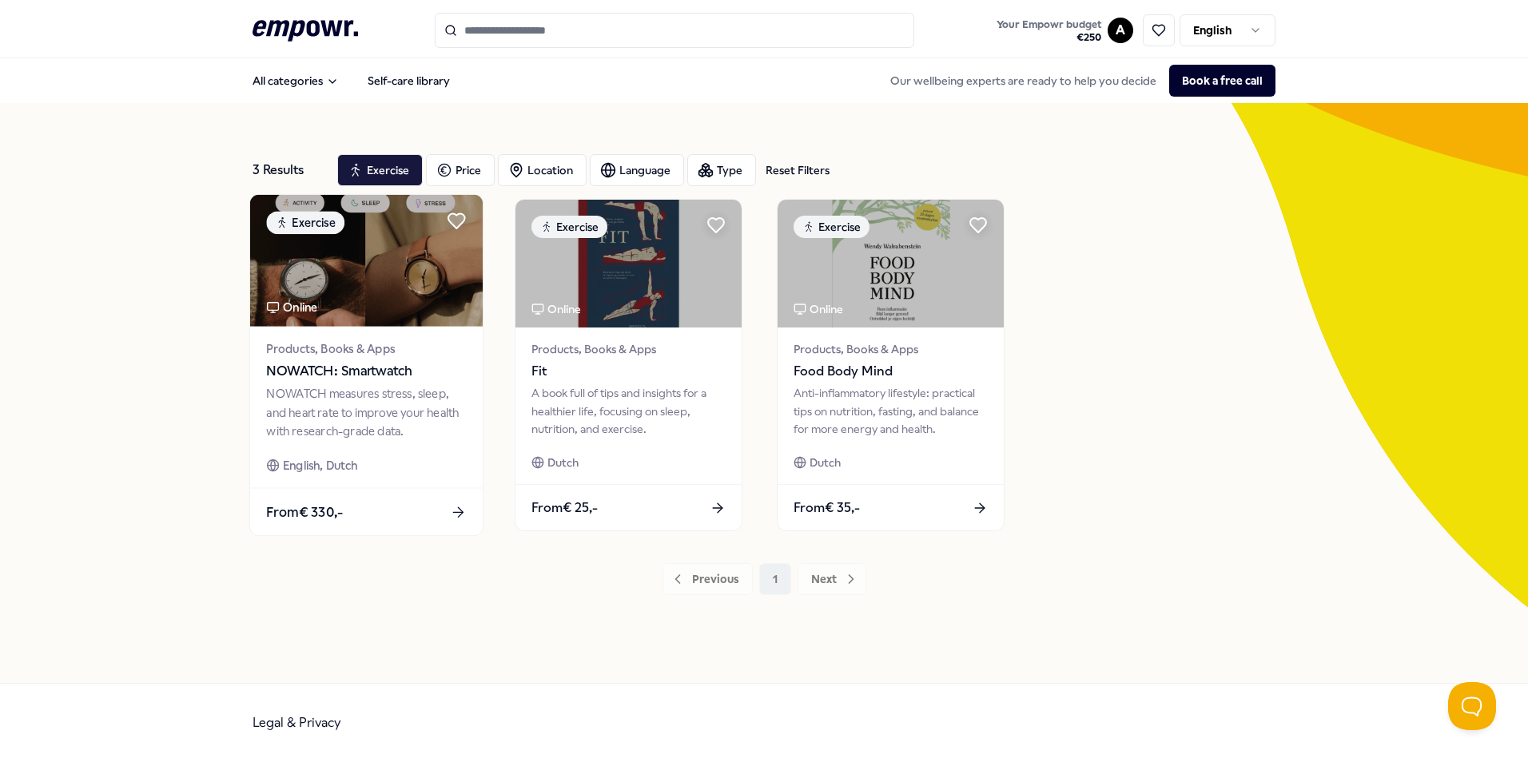
click at [359, 293] on img at bounding box center [366, 261] width 233 height 132
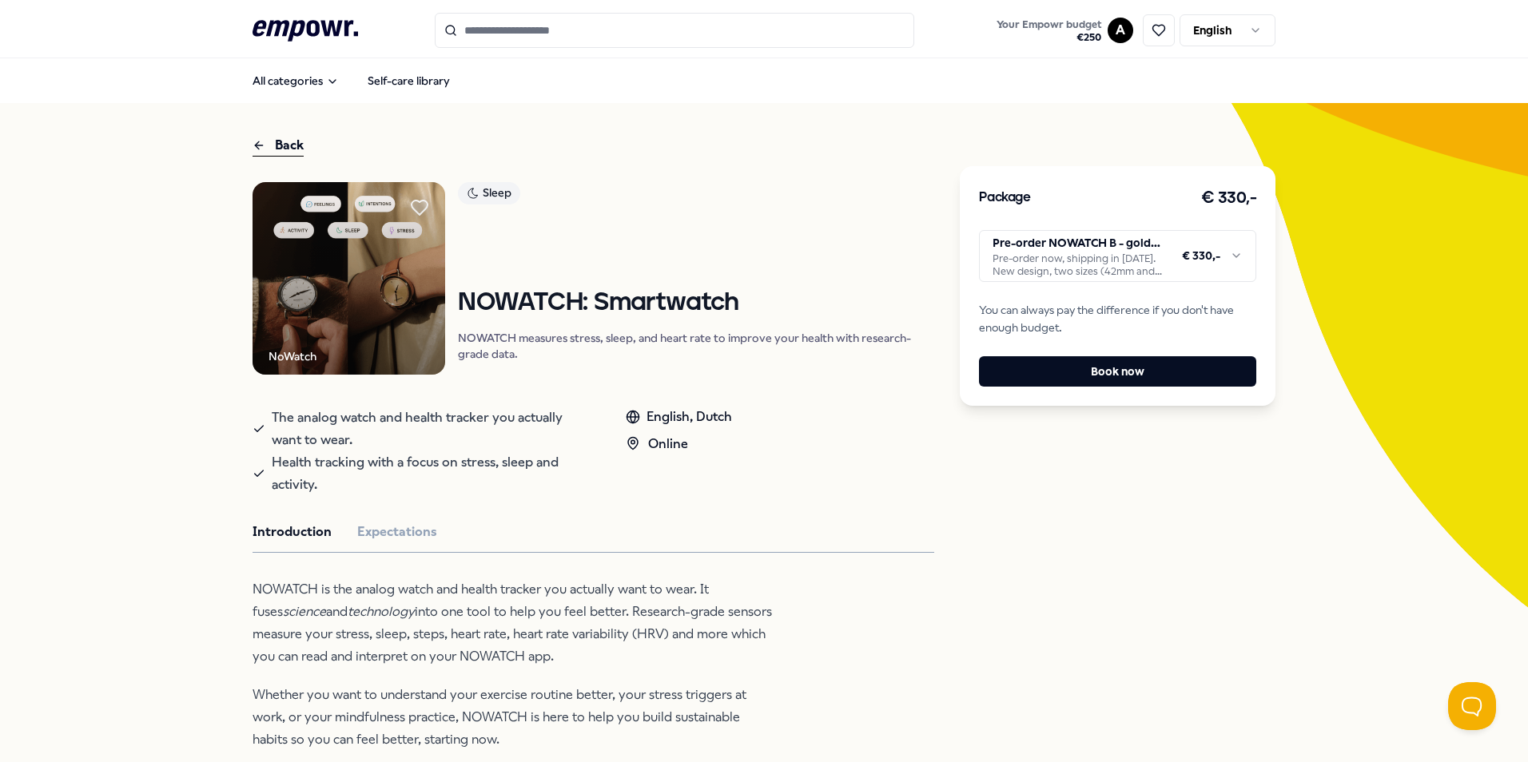
scroll to position [523, 0]
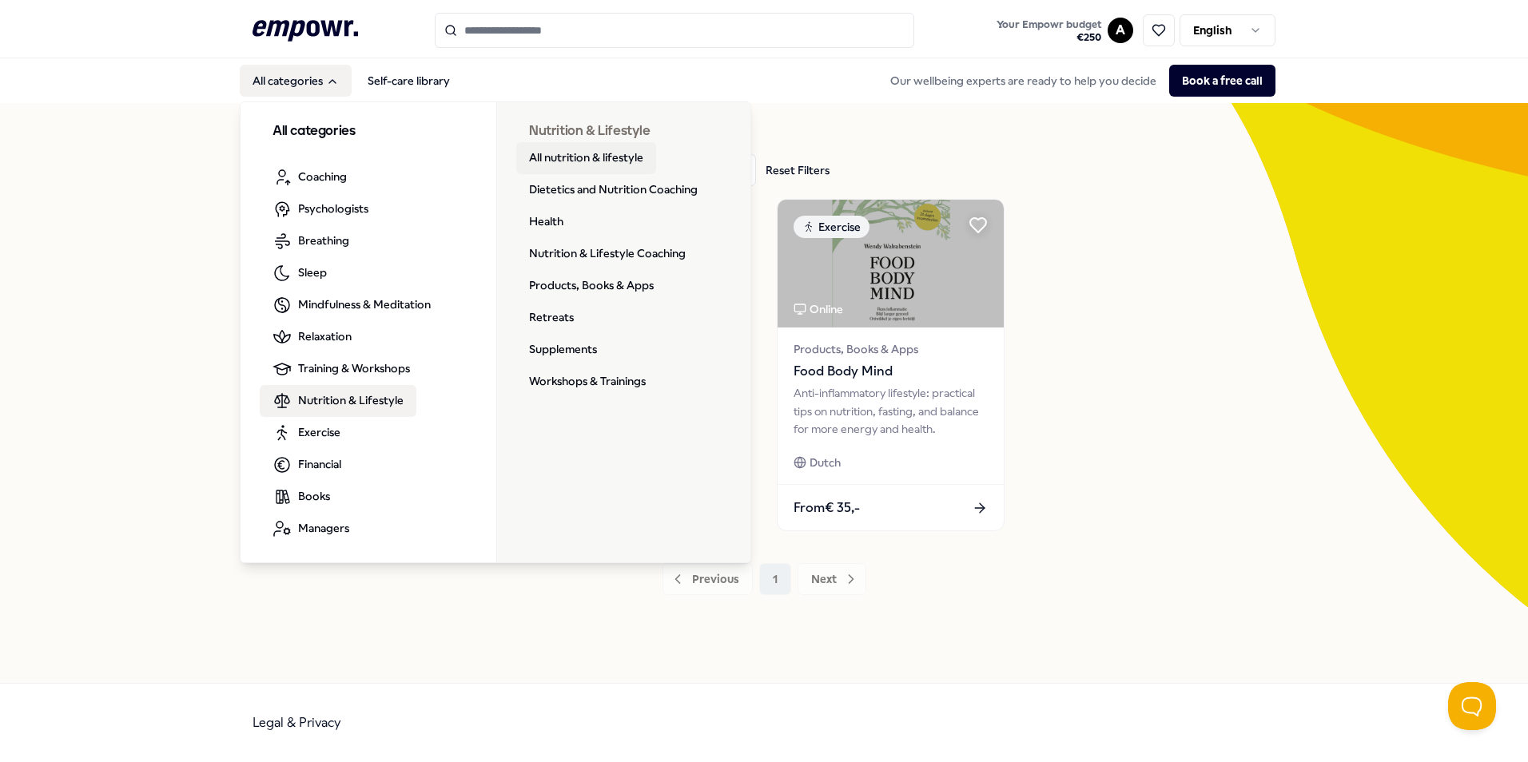
click at [617, 158] on link "All nutrition & lifestyle" at bounding box center [586, 158] width 140 height 32
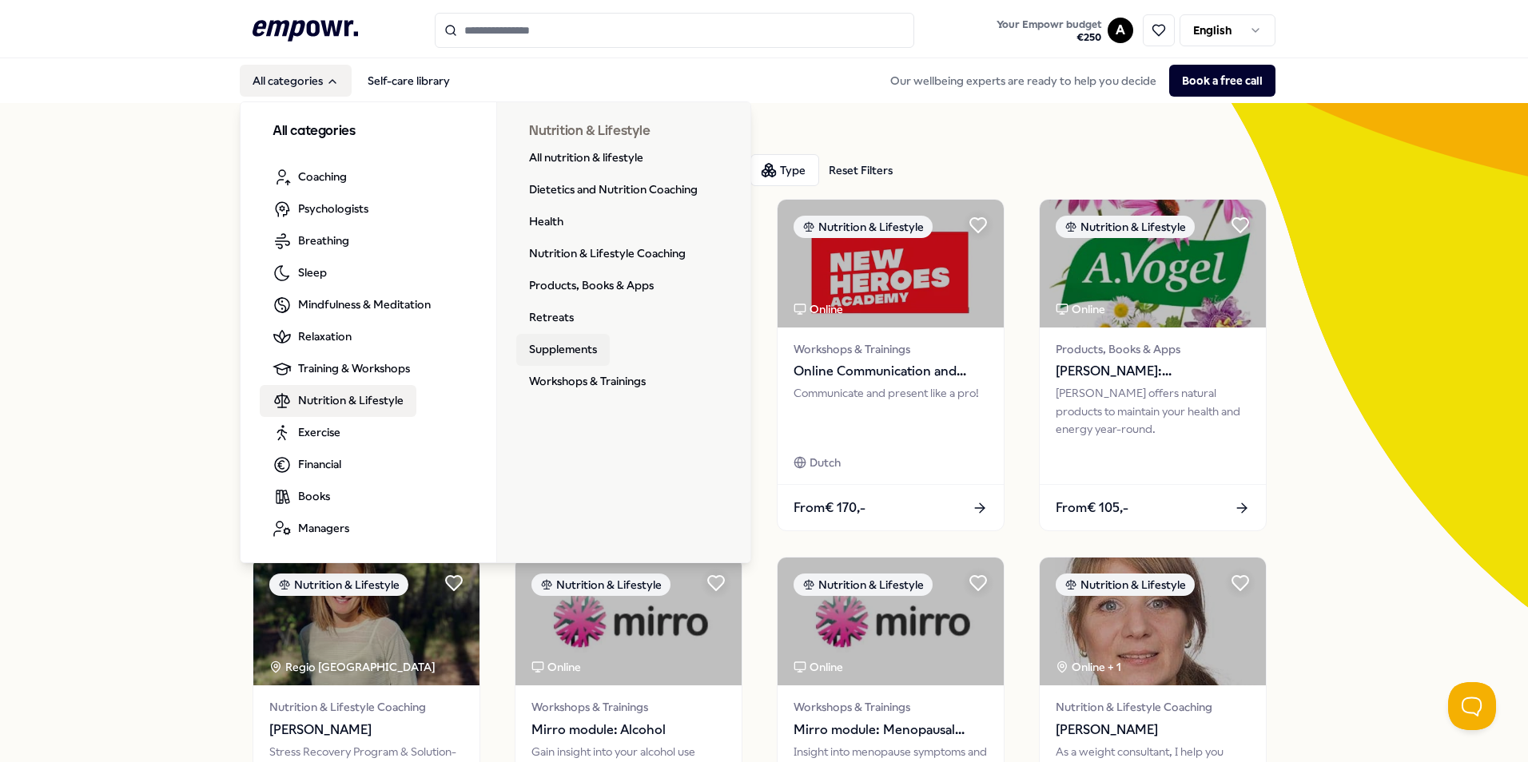
click at [575, 350] on link "Supplements" at bounding box center [562, 350] width 93 height 32
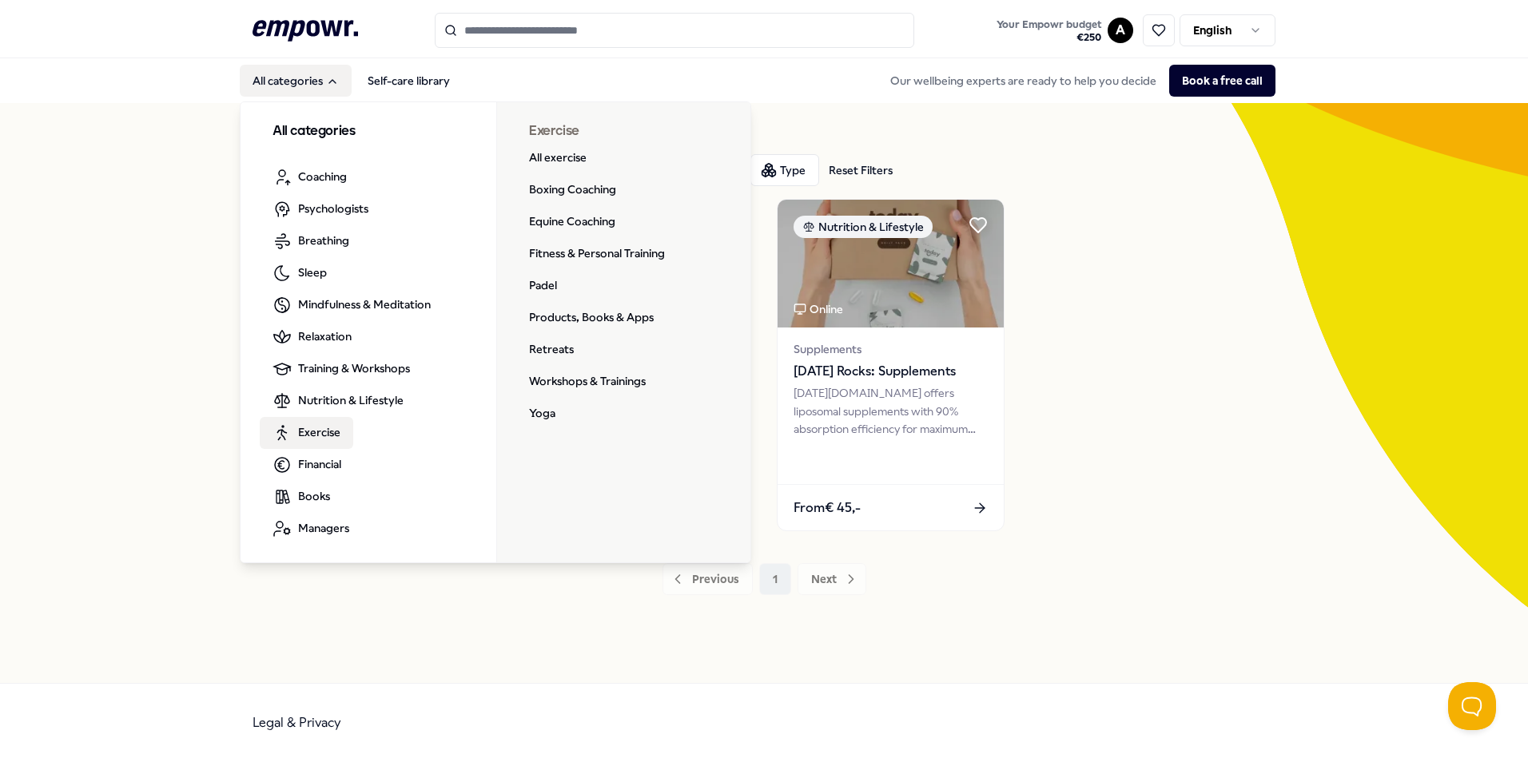
click at [321, 431] on span "Exercise" at bounding box center [319, 432] width 42 height 18
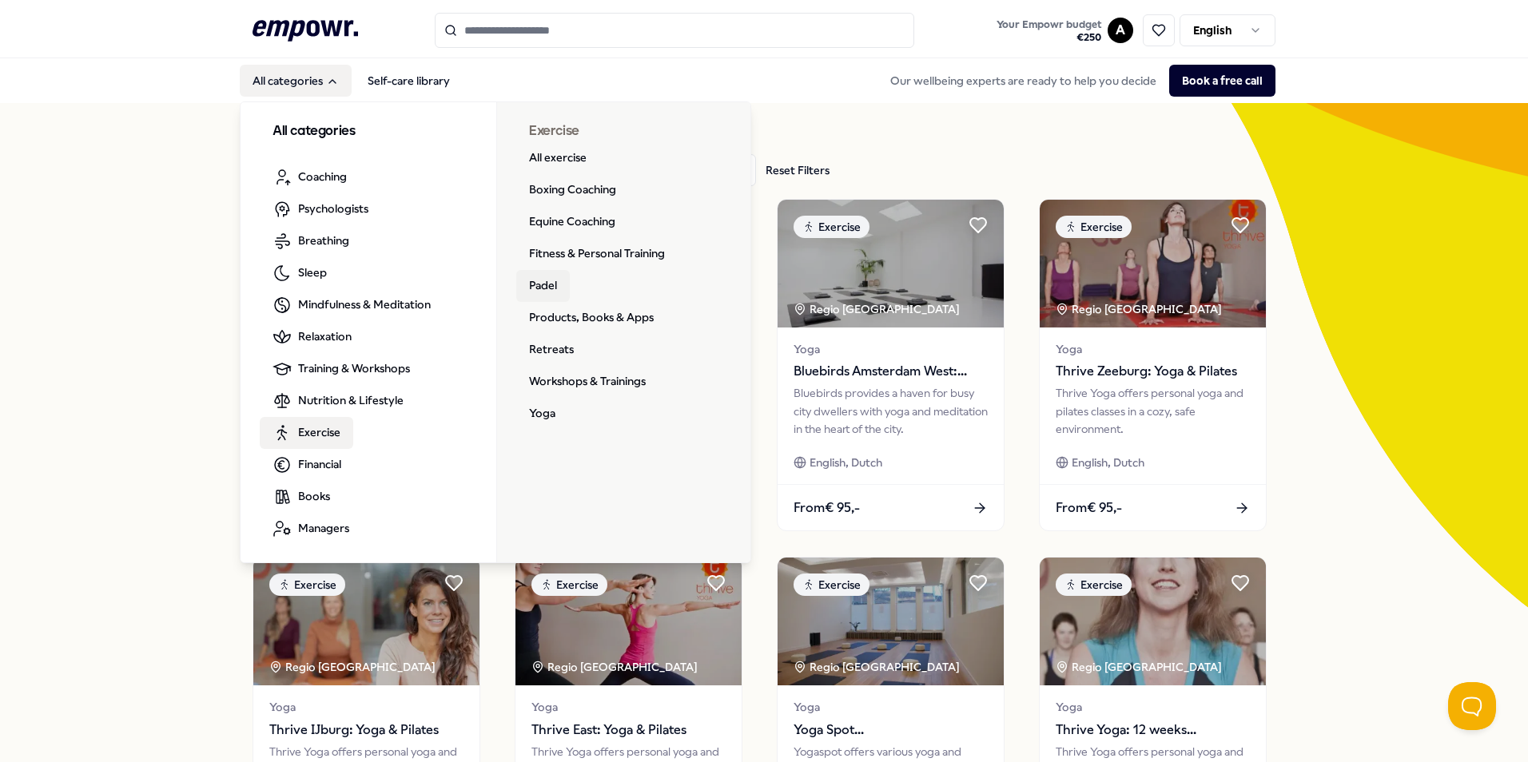
click at [536, 289] on link "Padel" at bounding box center [543, 286] width 54 height 32
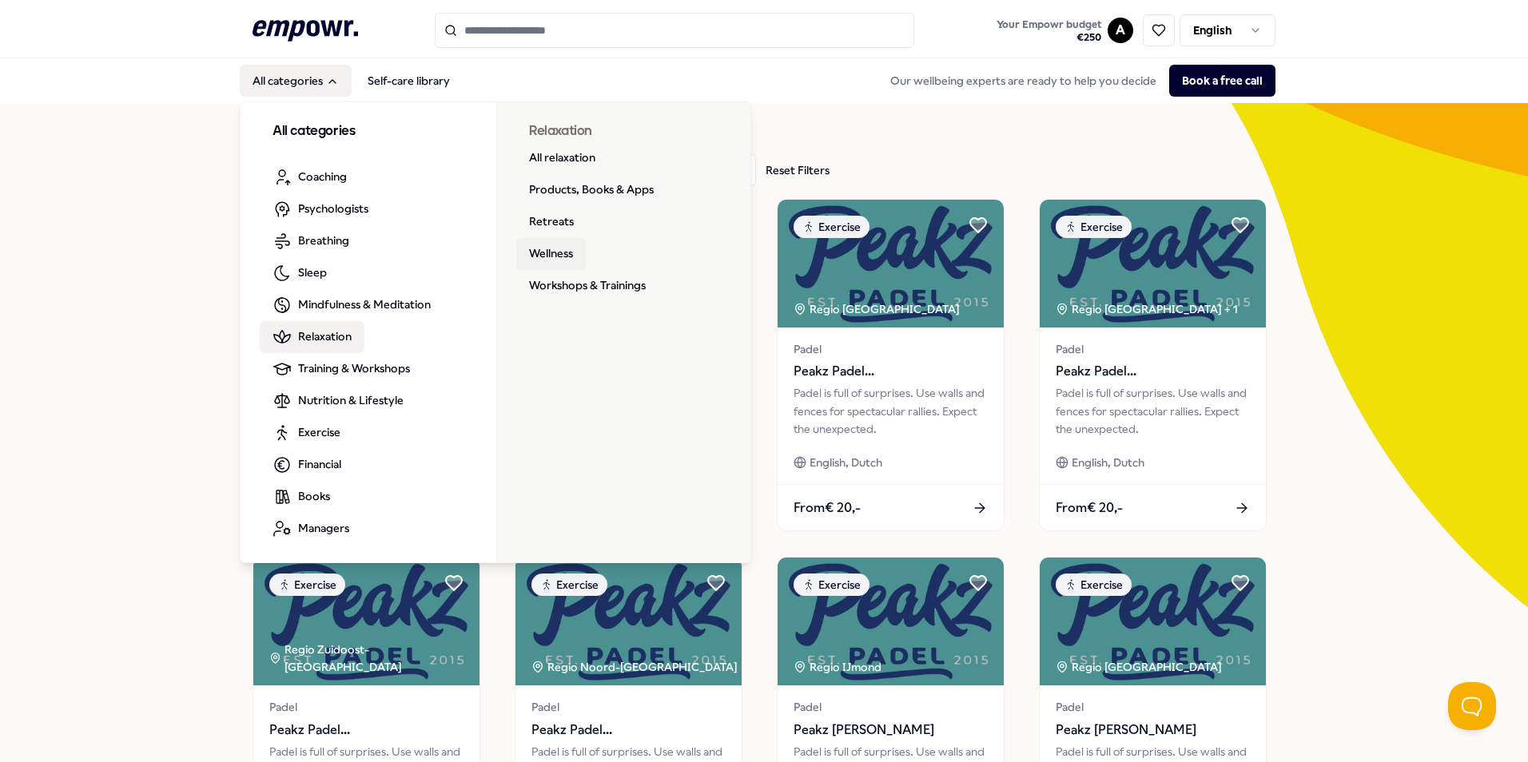
click at [538, 247] on link "Wellness" at bounding box center [551, 254] width 70 height 32
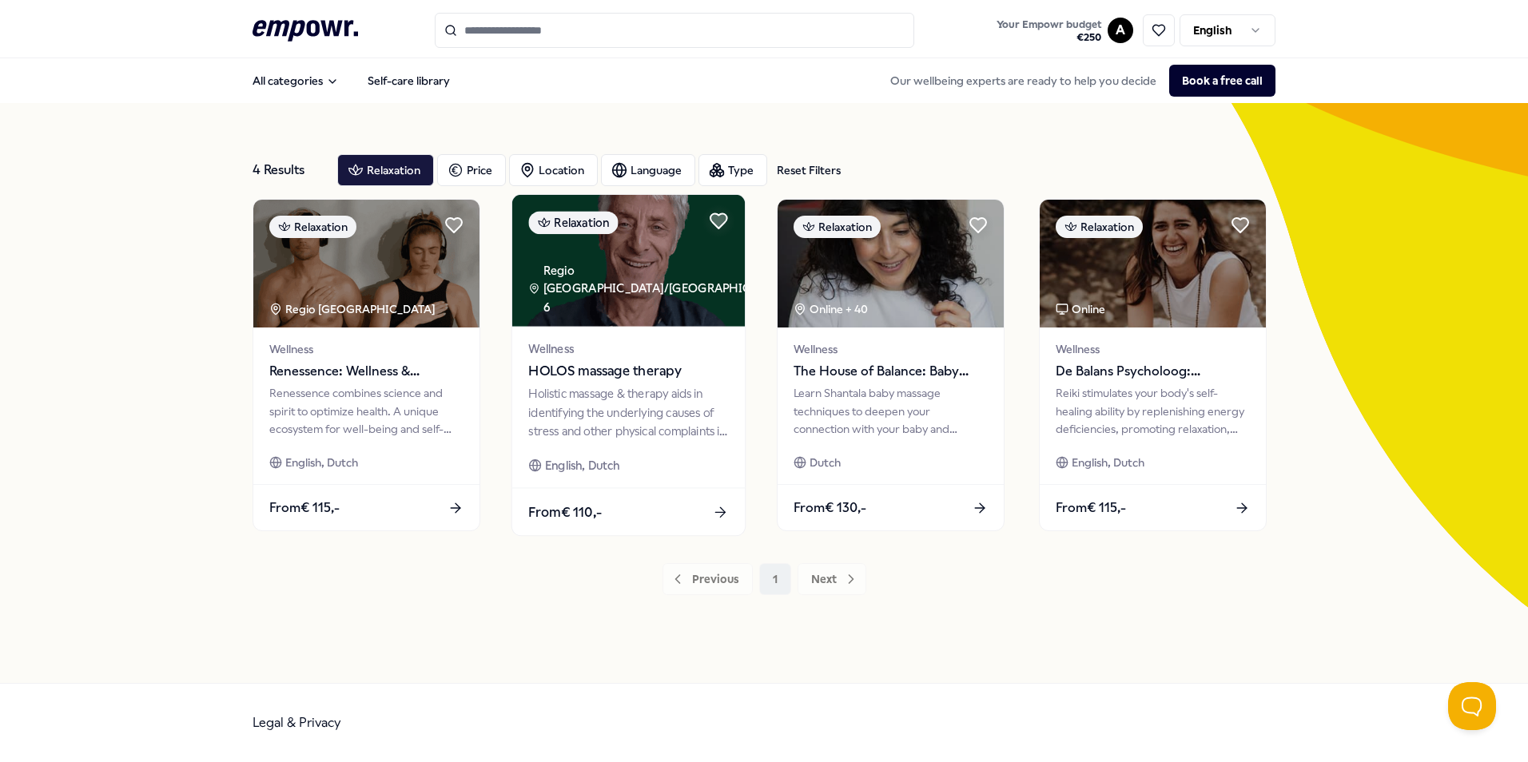
click at [630, 369] on span "HOLOS massage therapy" at bounding box center [628, 371] width 200 height 21
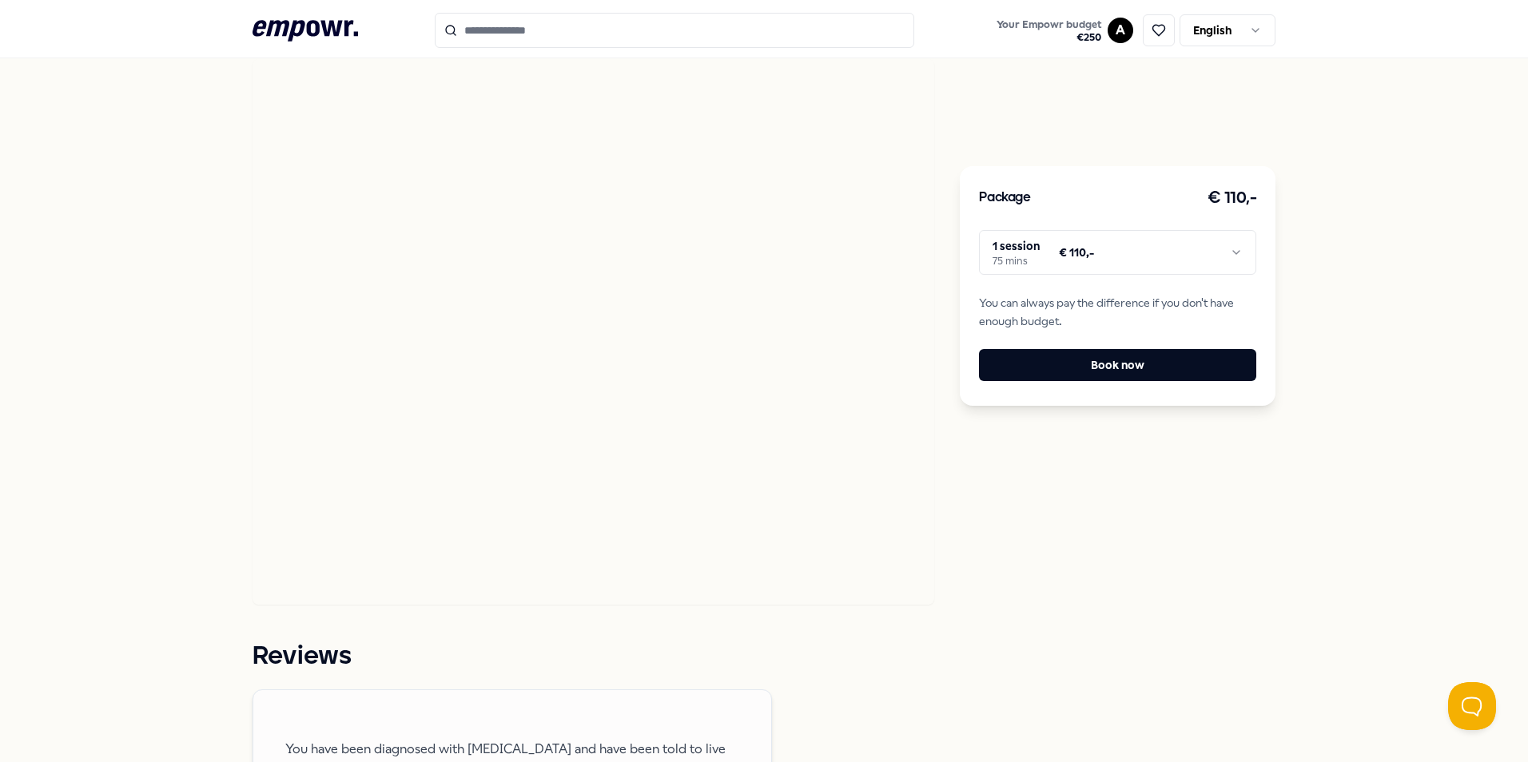
scroll to position [639, 0]
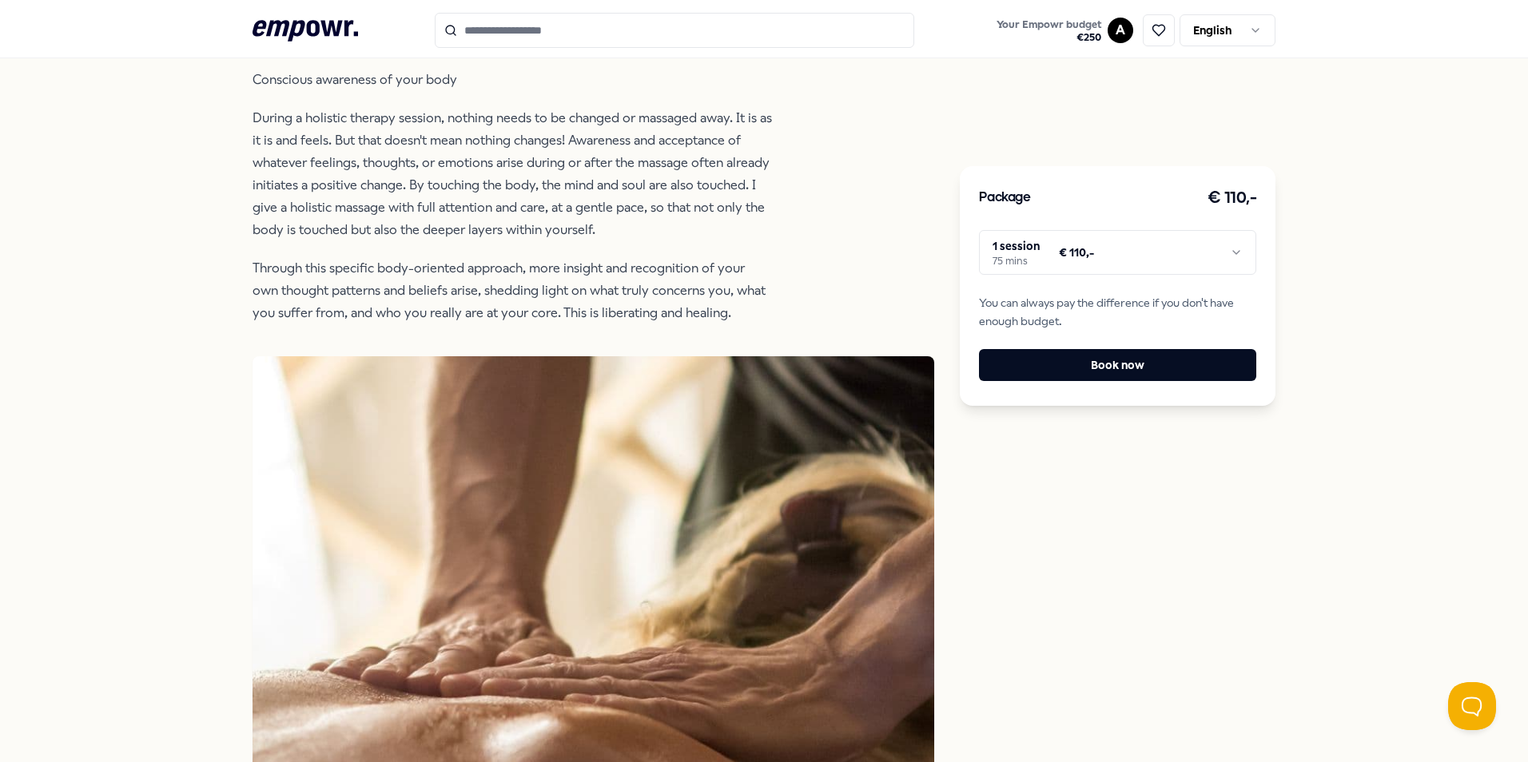
click at [1231, 257] on html ".empowr-logo_svg__cls-1{fill:#03032f} Your Empowr budget € 250 A English All ca…" at bounding box center [764, 381] width 1528 height 762
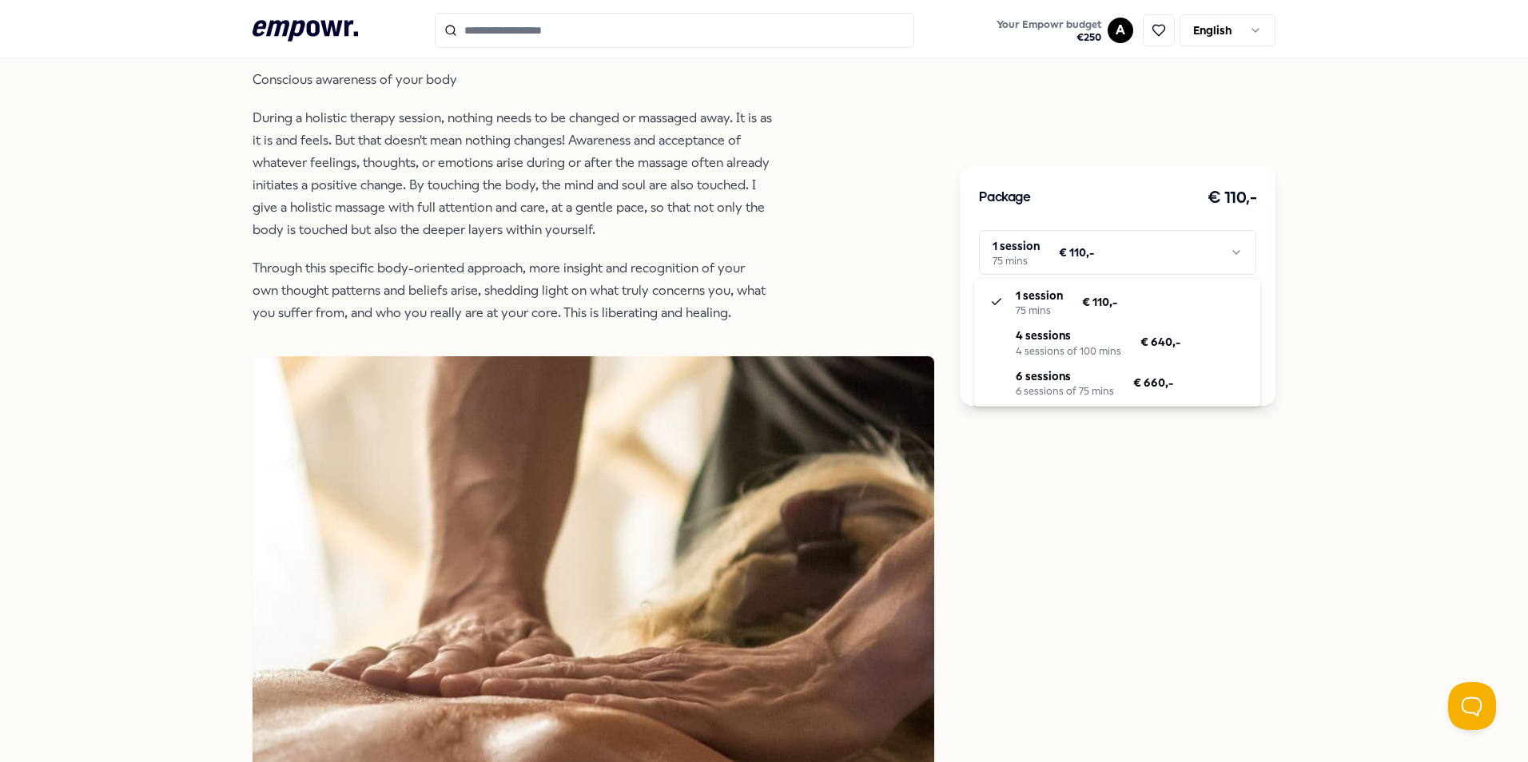
click at [1336, 303] on html ".empowr-logo_svg__cls-1{fill:#03032f} Your Empowr budget € 250 A English All ca…" at bounding box center [764, 381] width 1528 height 762
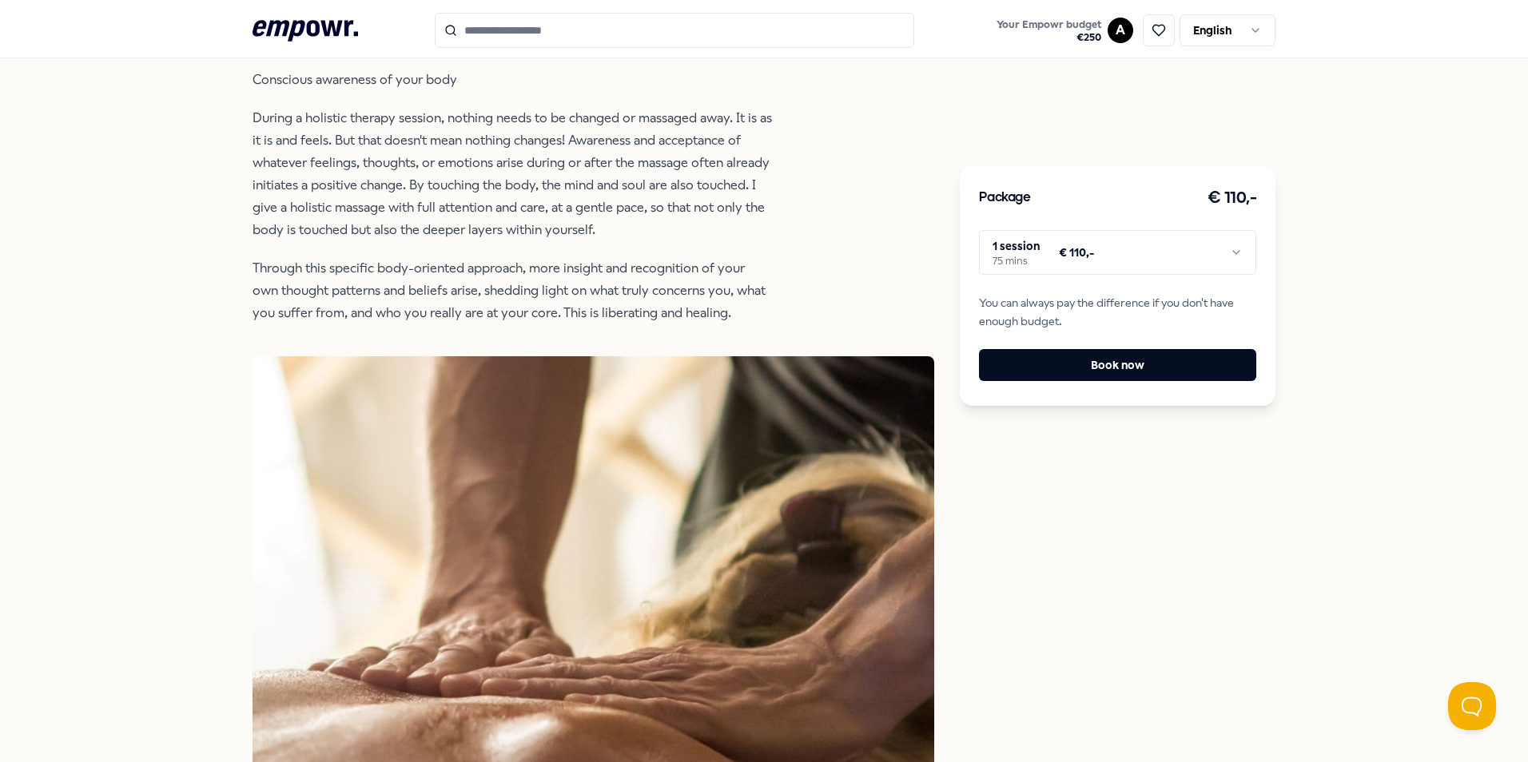
click at [1239, 256] on html ".empowr-logo_svg__cls-1{fill:#03032f} Your Empowr budget € 250 A English All ca…" at bounding box center [764, 381] width 1528 height 762
click at [1355, 342] on html ".empowr-logo_svg__cls-1{fill:#03032f} Your Empowr budget € 250 A English All ca…" at bounding box center [764, 381] width 1528 height 762
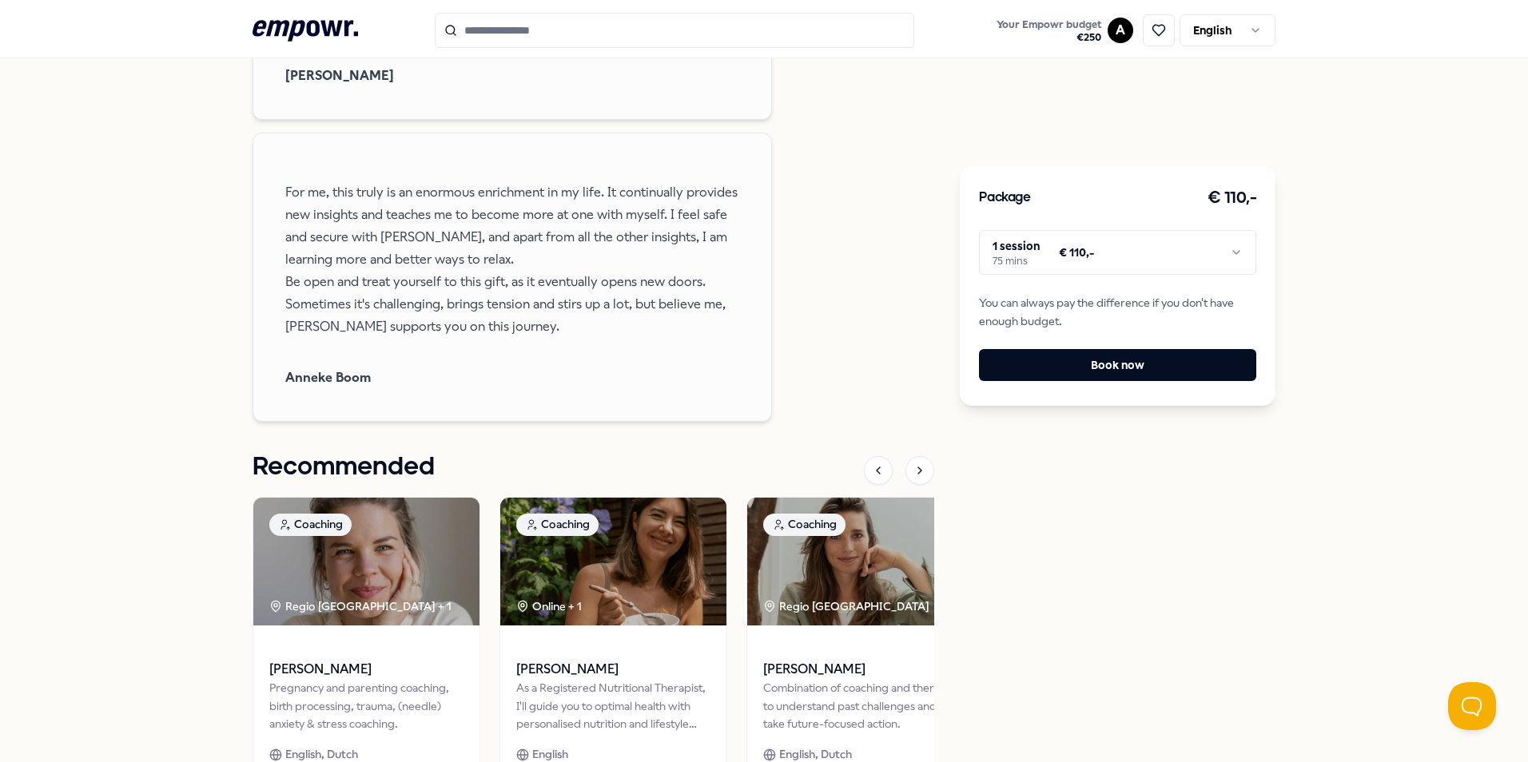
scroll to position [3017, 0]
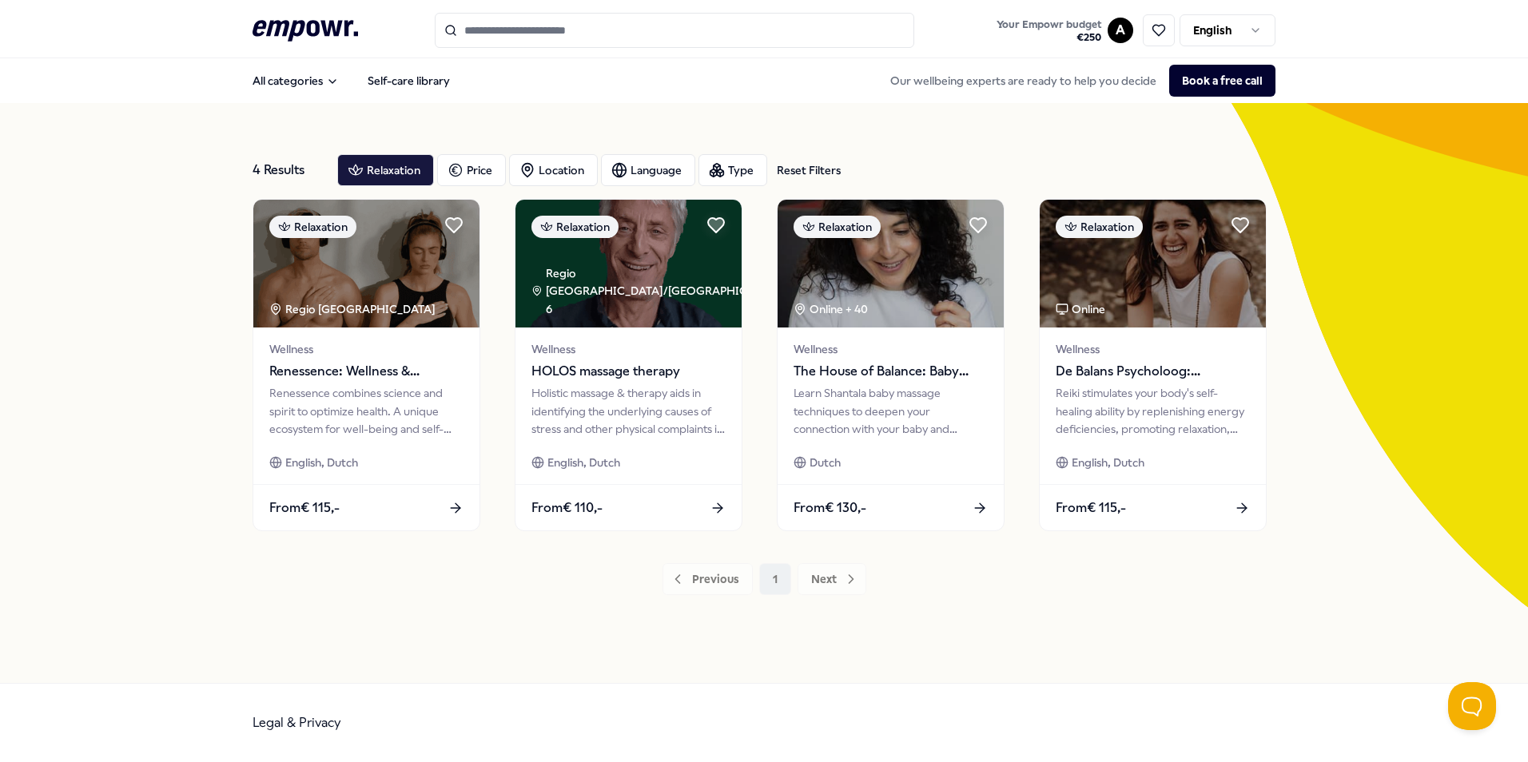
click at [846, 577] on div "Previous 1 Next" at bounding box center [764, 579] width 1023 height 32
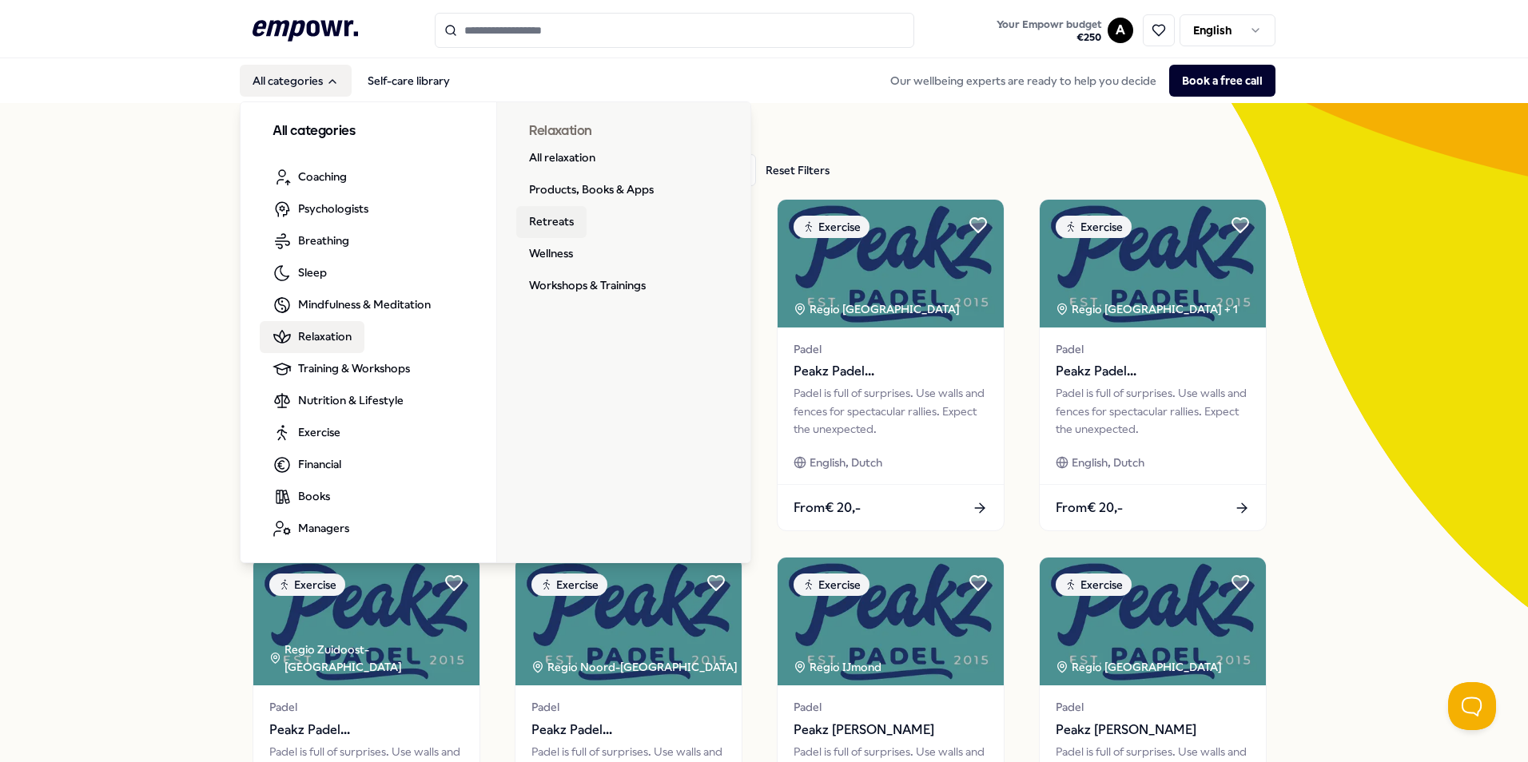
click at [547, 220] on link "Retreats" at bounding box center [551, 222] width 70 height 32
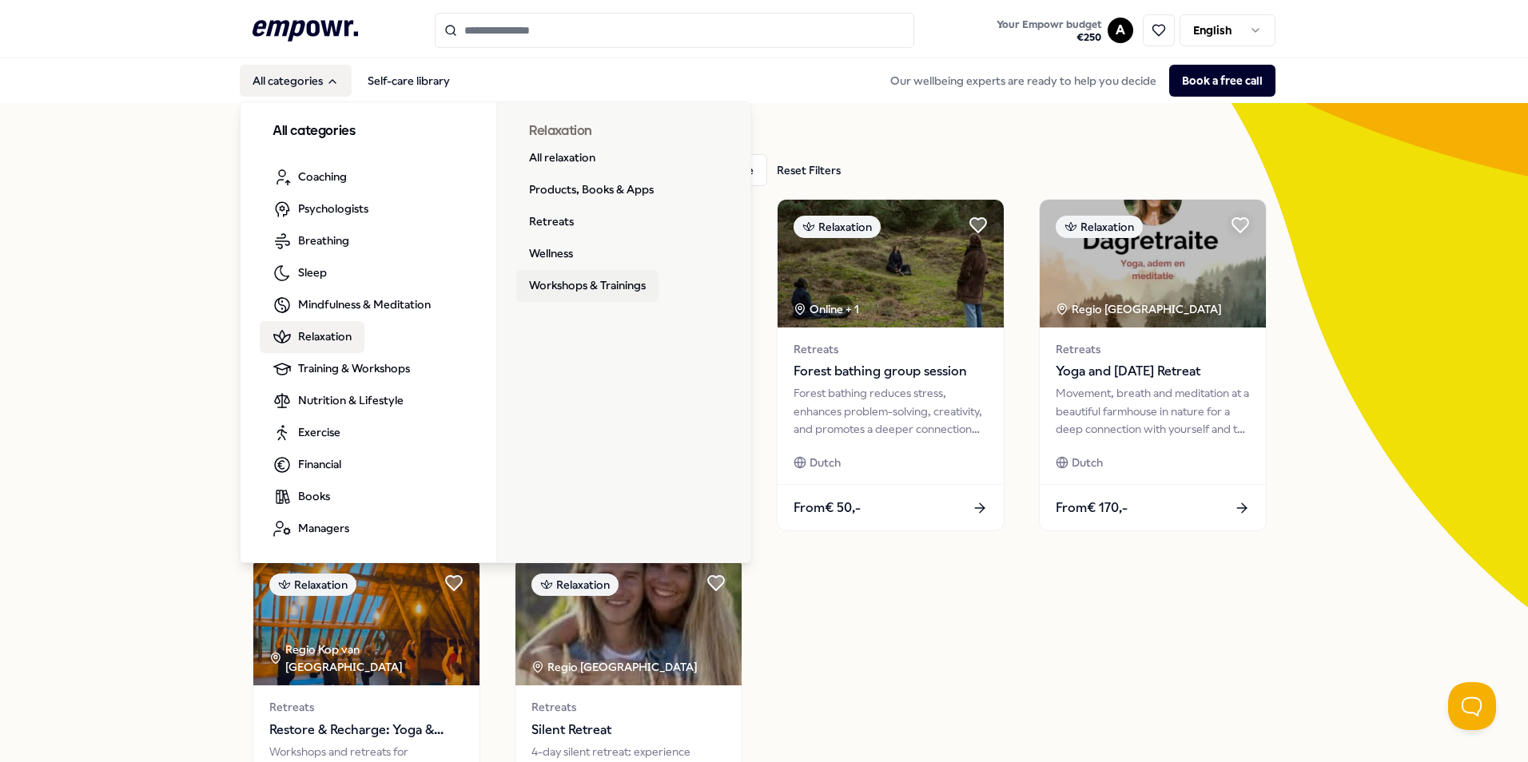
click at [564, 283] on link "Workshops & Trainings" at bounding box center [587, 286] width 142 height 32
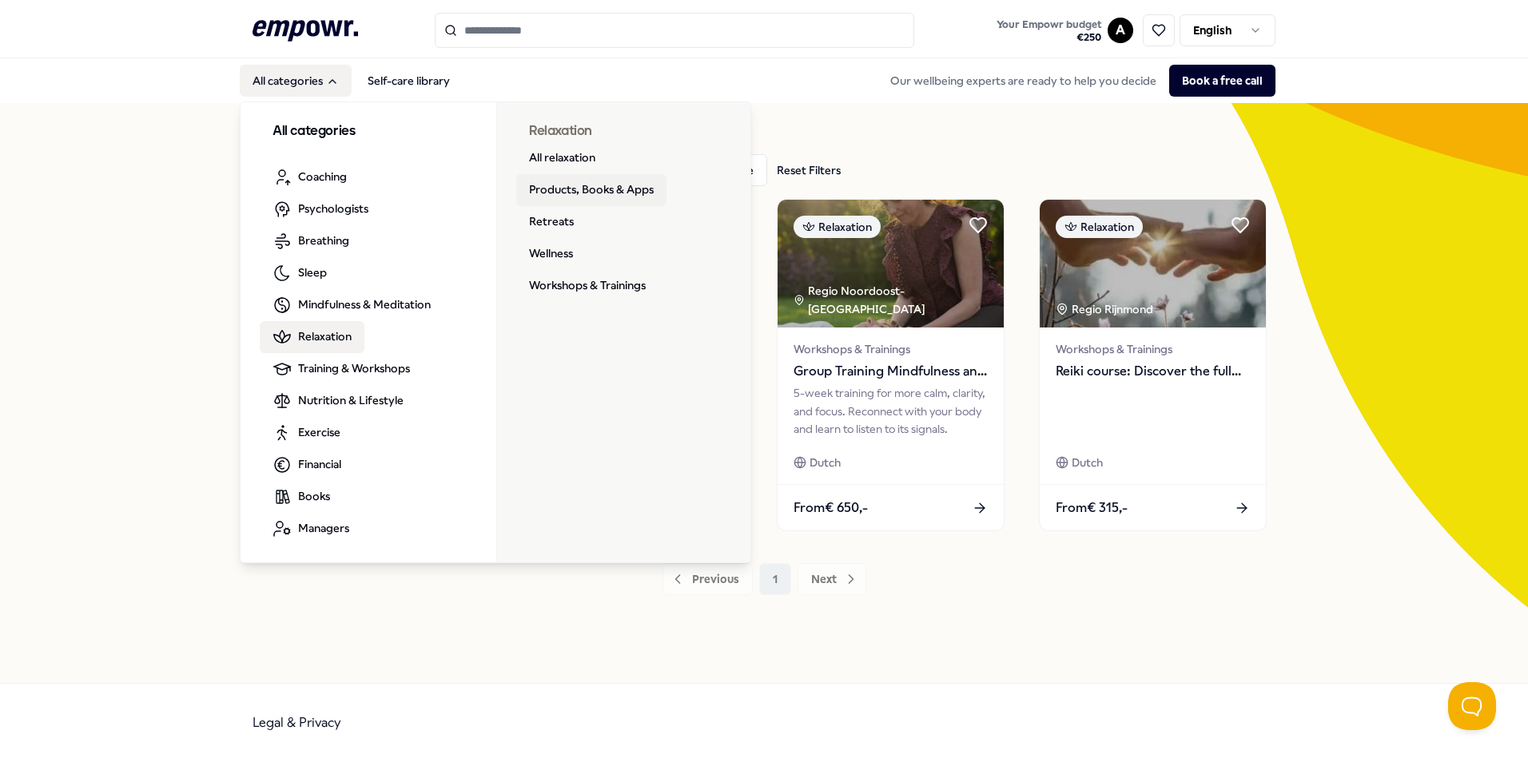
click at [631, 197] on link "Products, Books & Apps" at bounding box center [591, 190] width 150 height 32
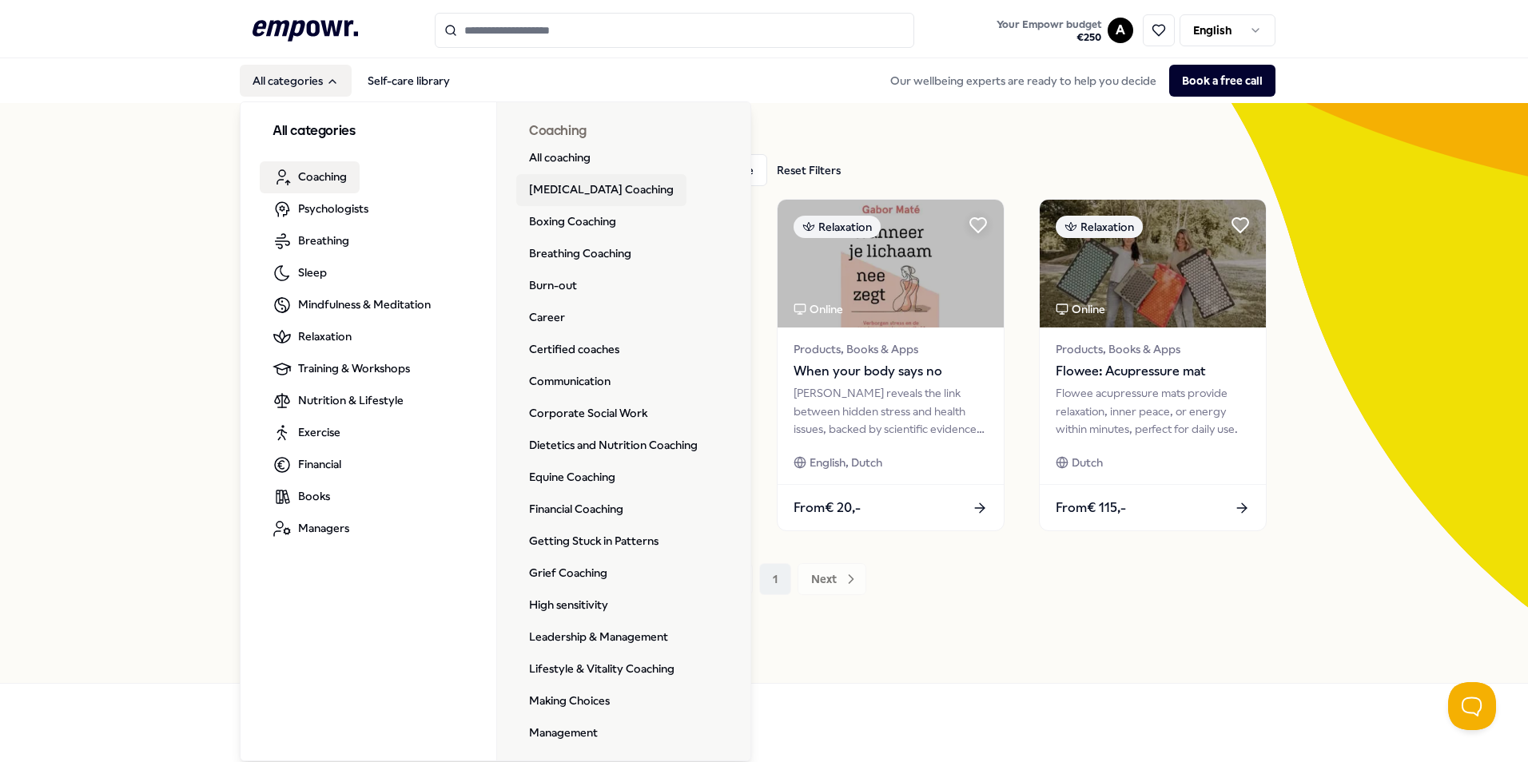
click at [573, 188] on link "ADHD Coaching" at bounding box center [601, 190] width 170 height 32
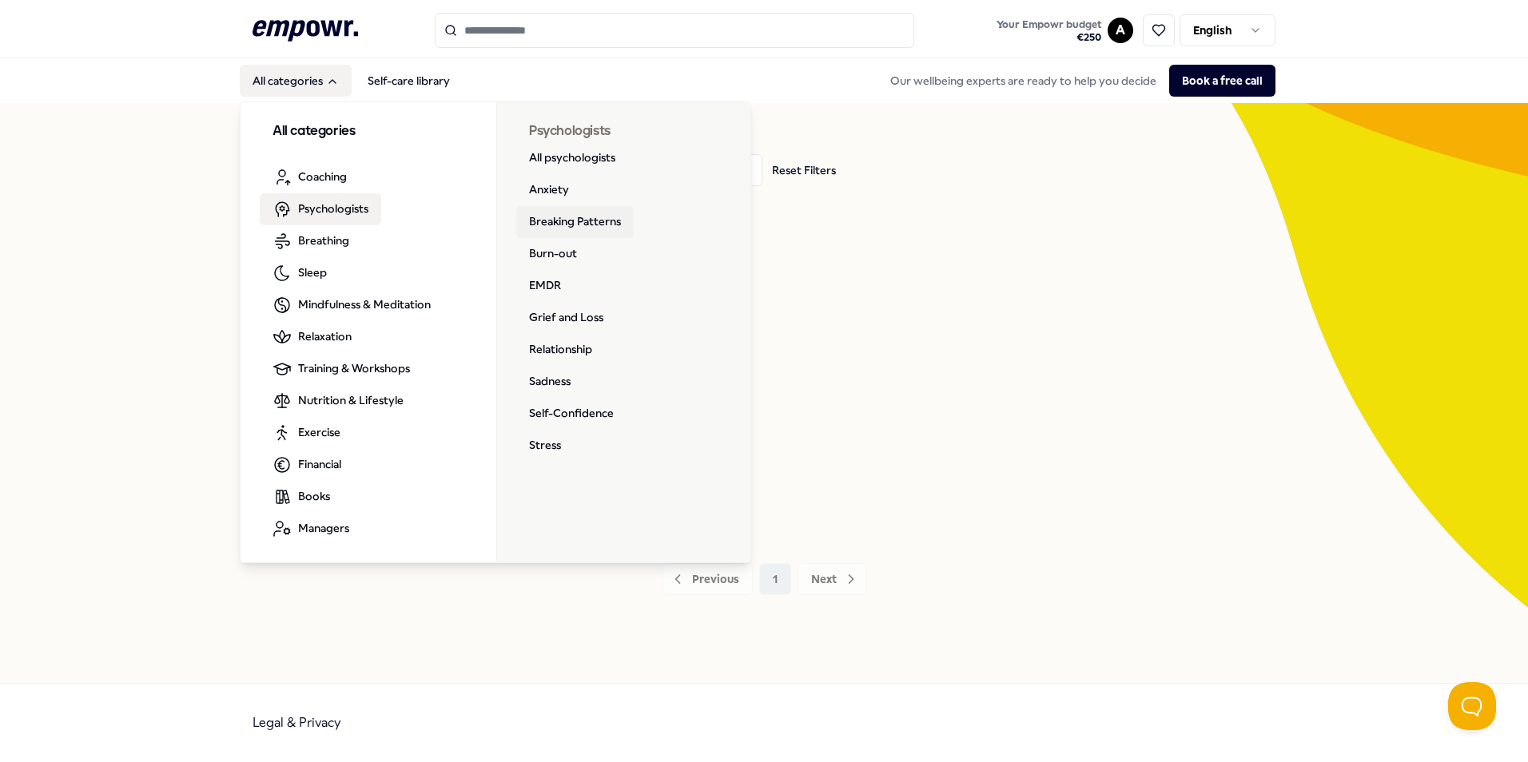
click at [583, 221] on link "Breaking Patterns" at bounding box center [574, 222] width 117 height 32
